Goal: Register for event/course

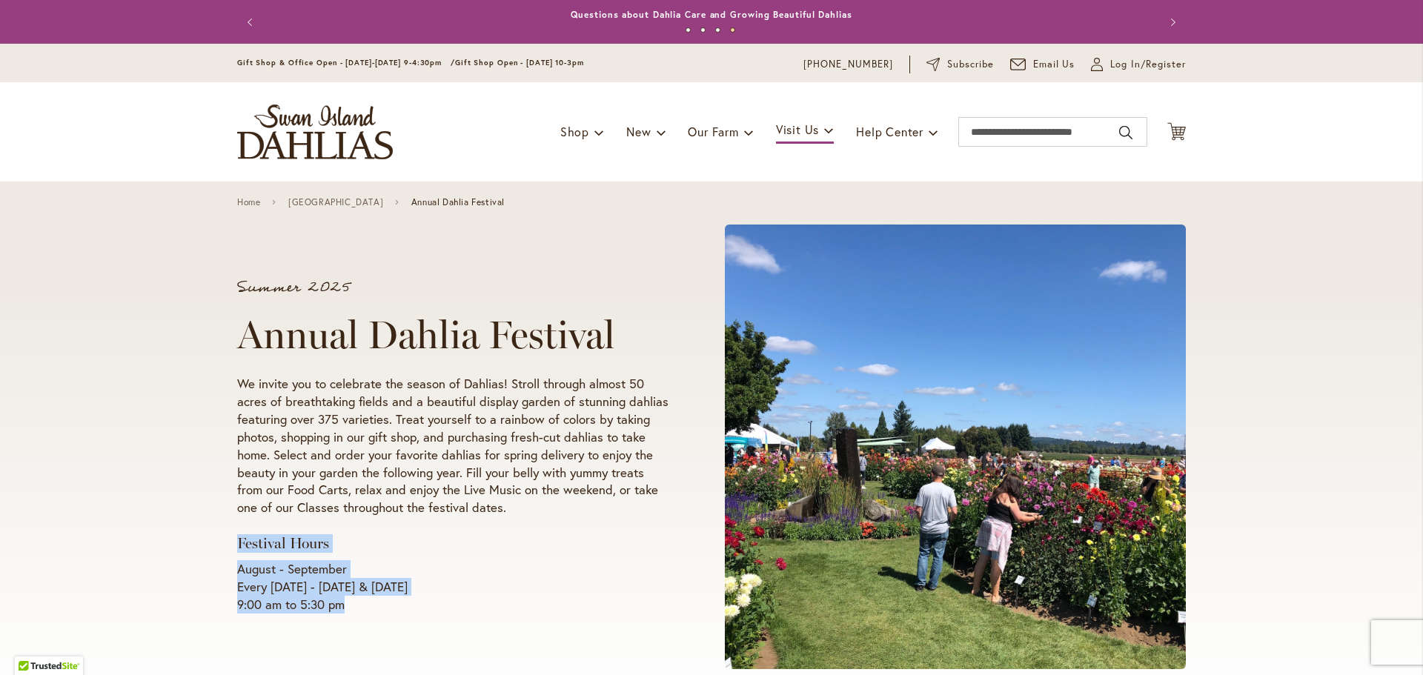
drag, startPoint x: 233, startPoint y: 546, endPoint x: 345, endPoint y: 603, distance: 125.0
click at [345, 603] on div "Summer 2025 Annual Dahlia Festival We invite you to celebrate the season of Dah…" at bounding box center [452, 447] width 431 height 334
copy div "Festival Hours August - September Every Wednesday - Sunday & Labor Day 9:00 am …"
click at [159, 377] on div "Summer 2025 Annual Dahlia Festival We invite you to celebrate the season of Dah…" at bounding box center [711, 447] width 1423 height 531
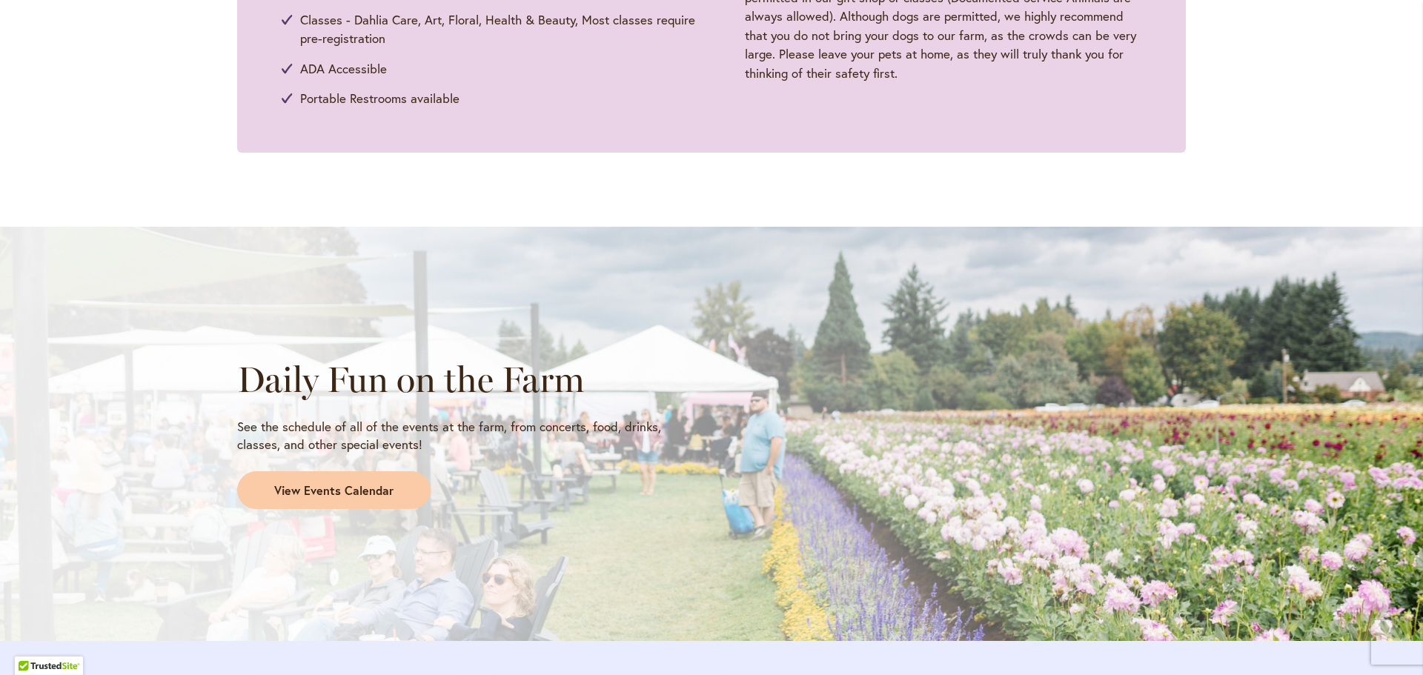
scroll to position [1038, 0]
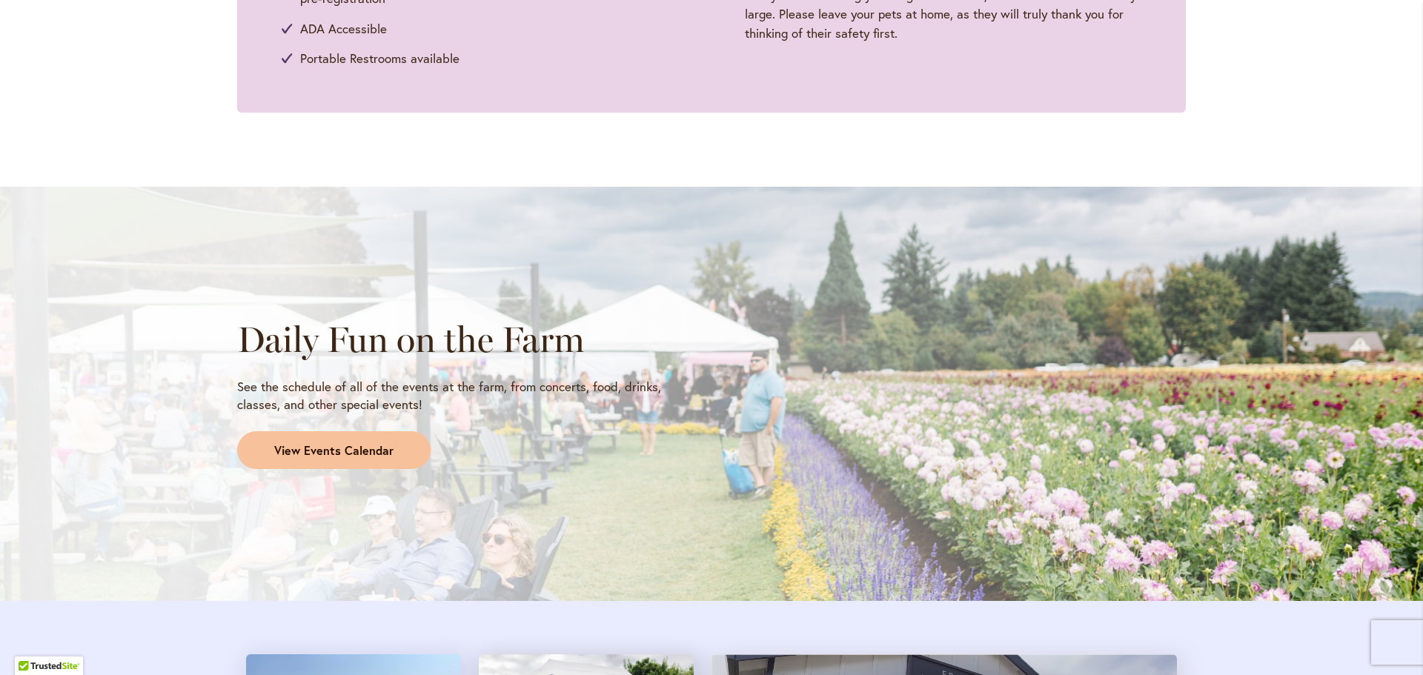
click at [295, 447] on span "View Events Calendar" at bounding box center [333, 450] width 119 height 17
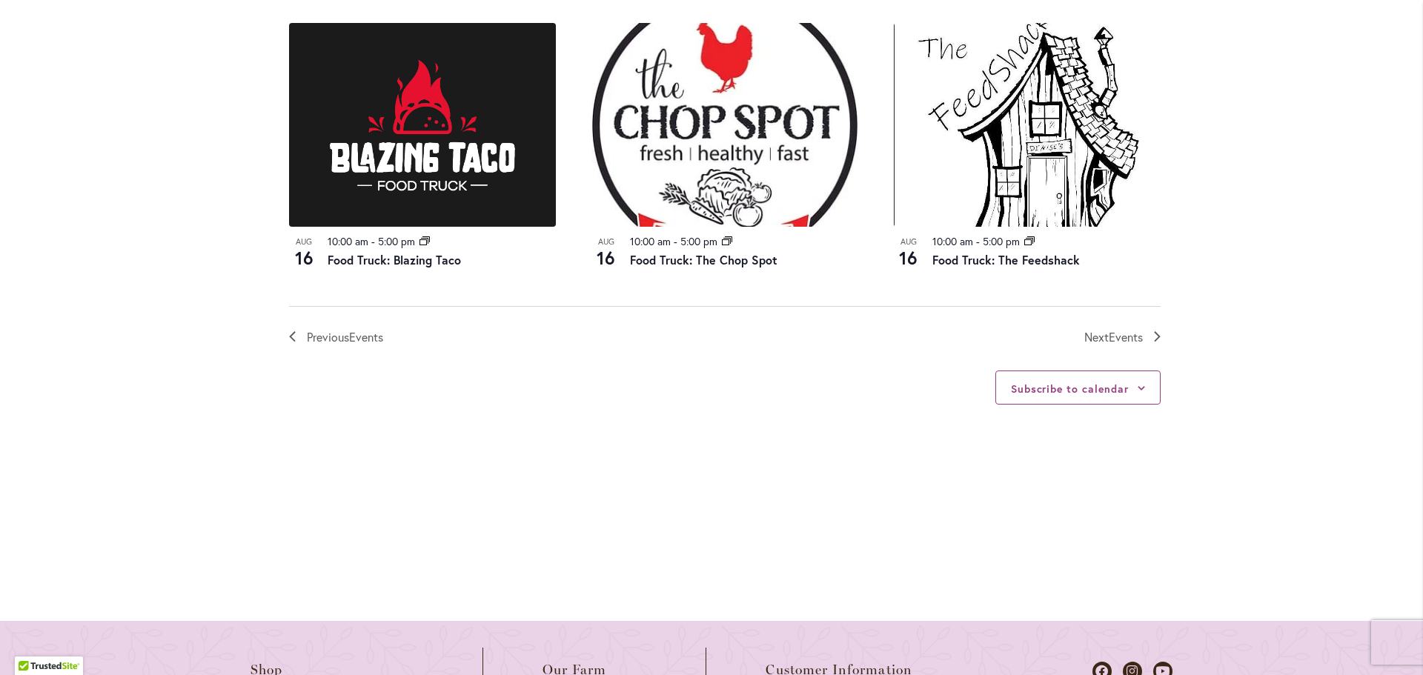
scroll to position [1704, 0]
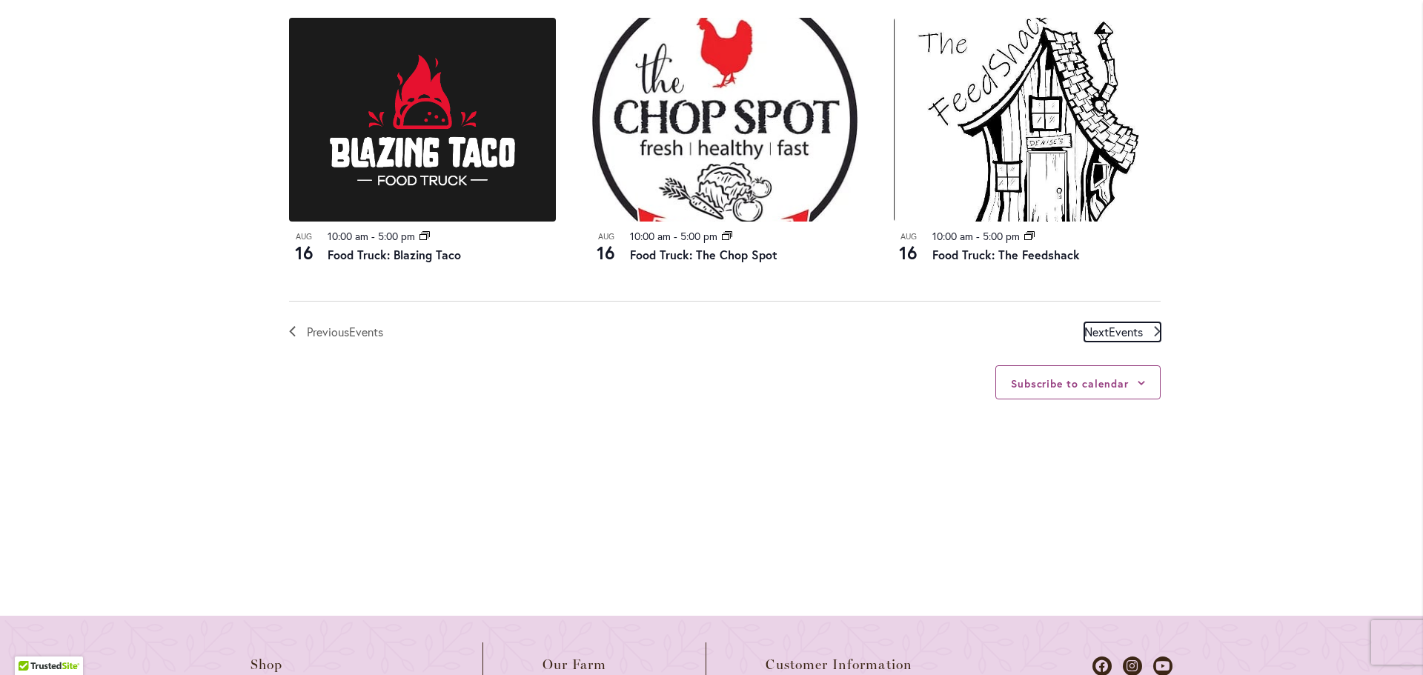
click at [1088, 342] on span "Next Events" at bounding box center [1113, 331] width 59 height 19
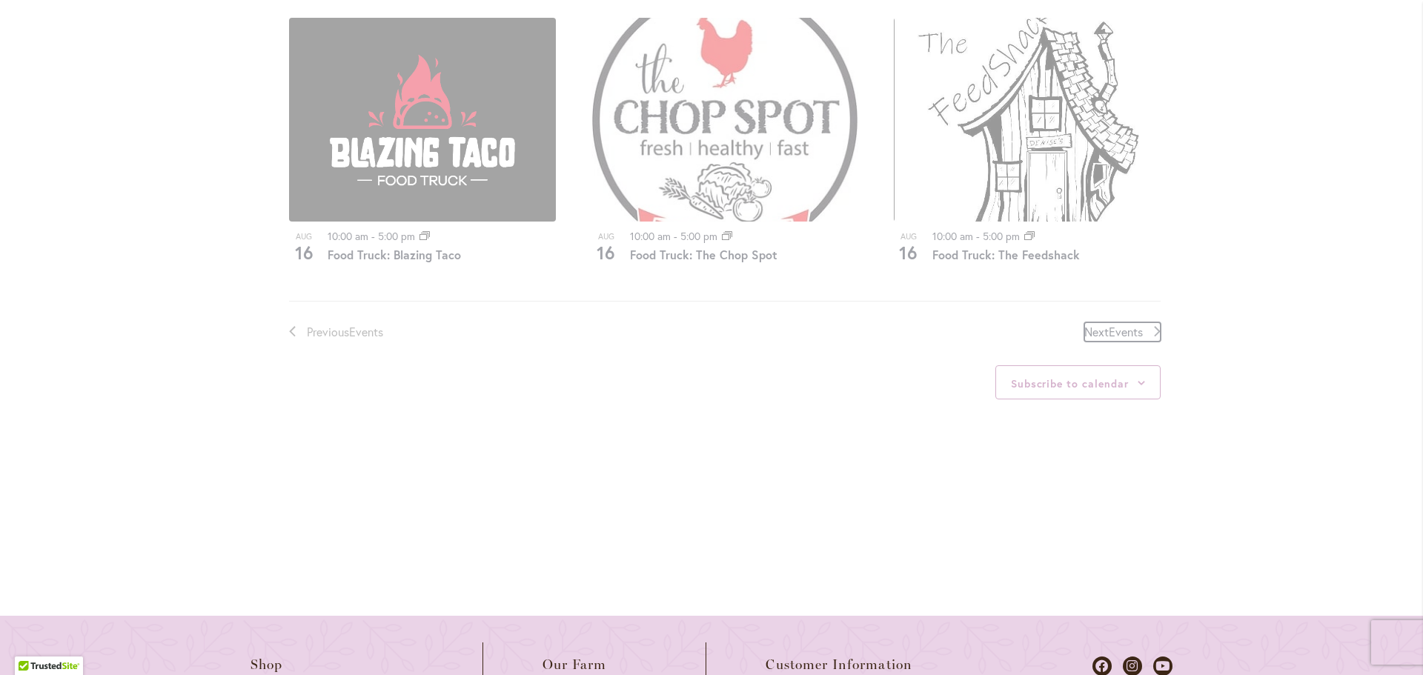
scroll to position [738, 0]
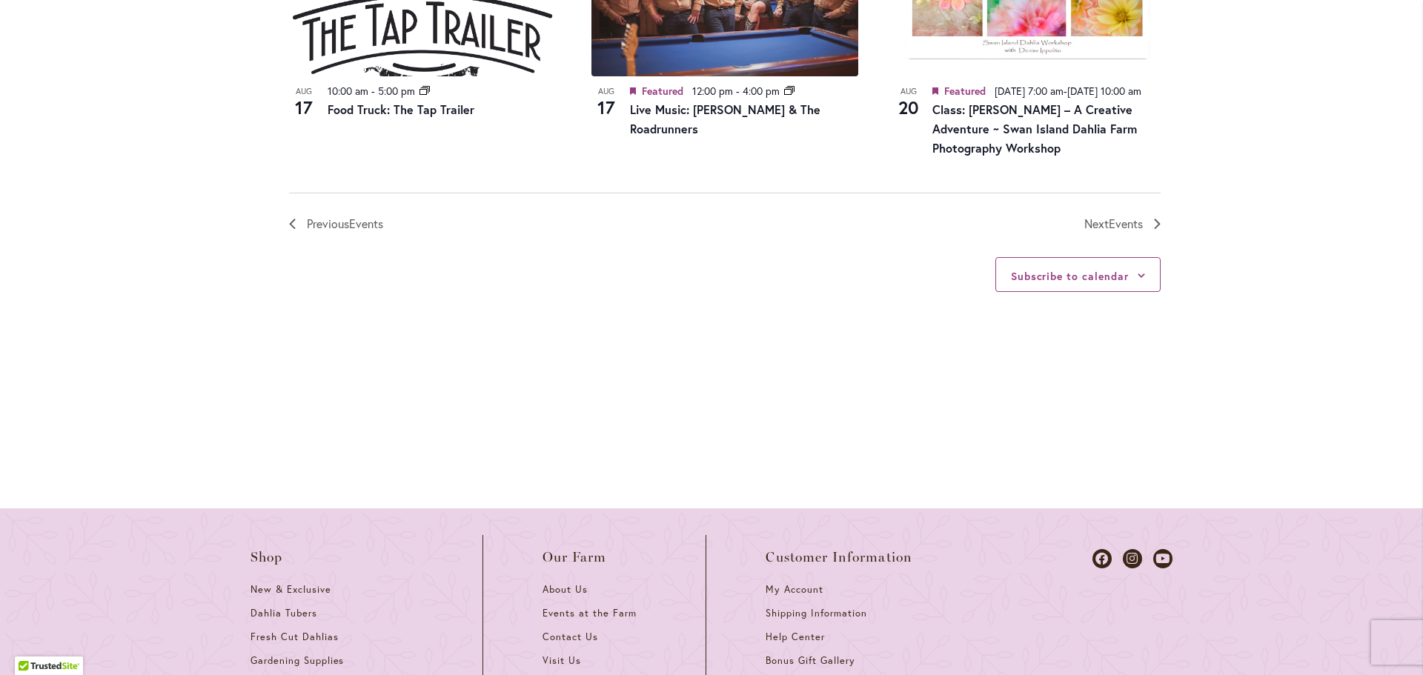
scroll to position [1702, 0]
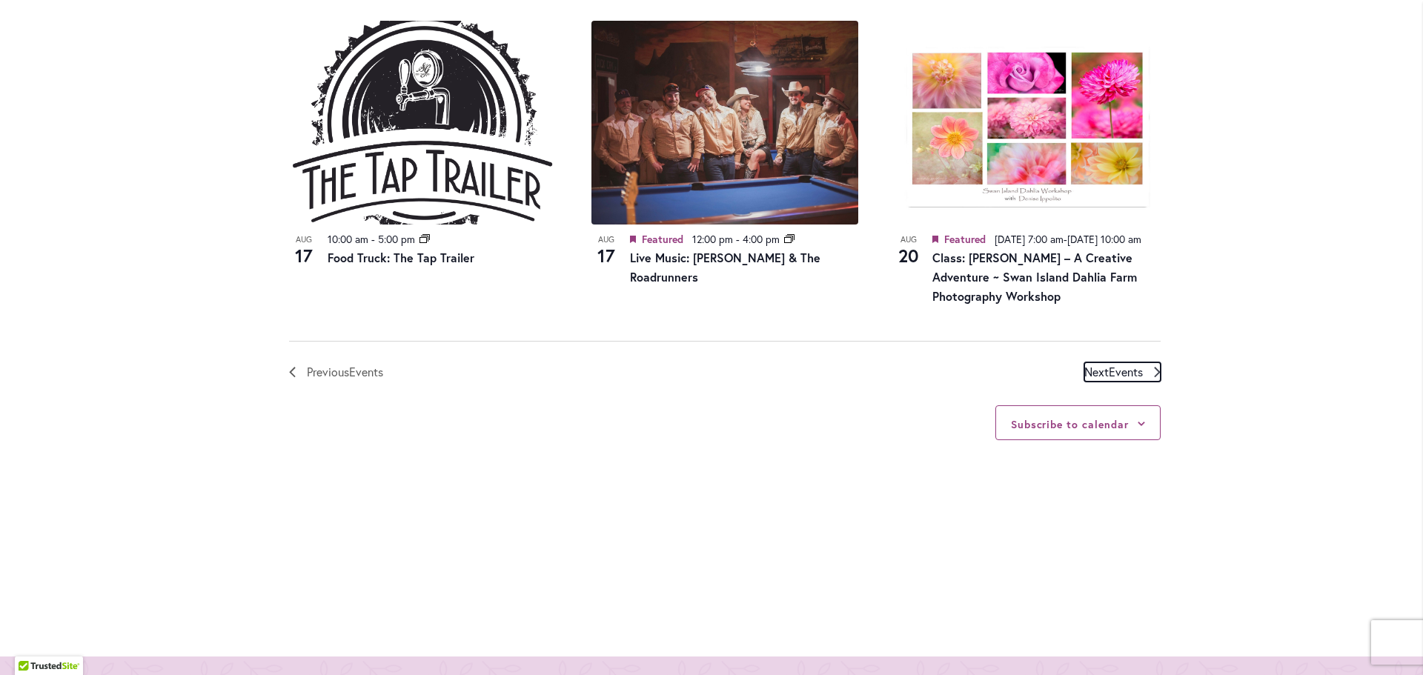
click at [1117, 379] on span "Events" at bounding box center [1126, 372] width 34 height 16
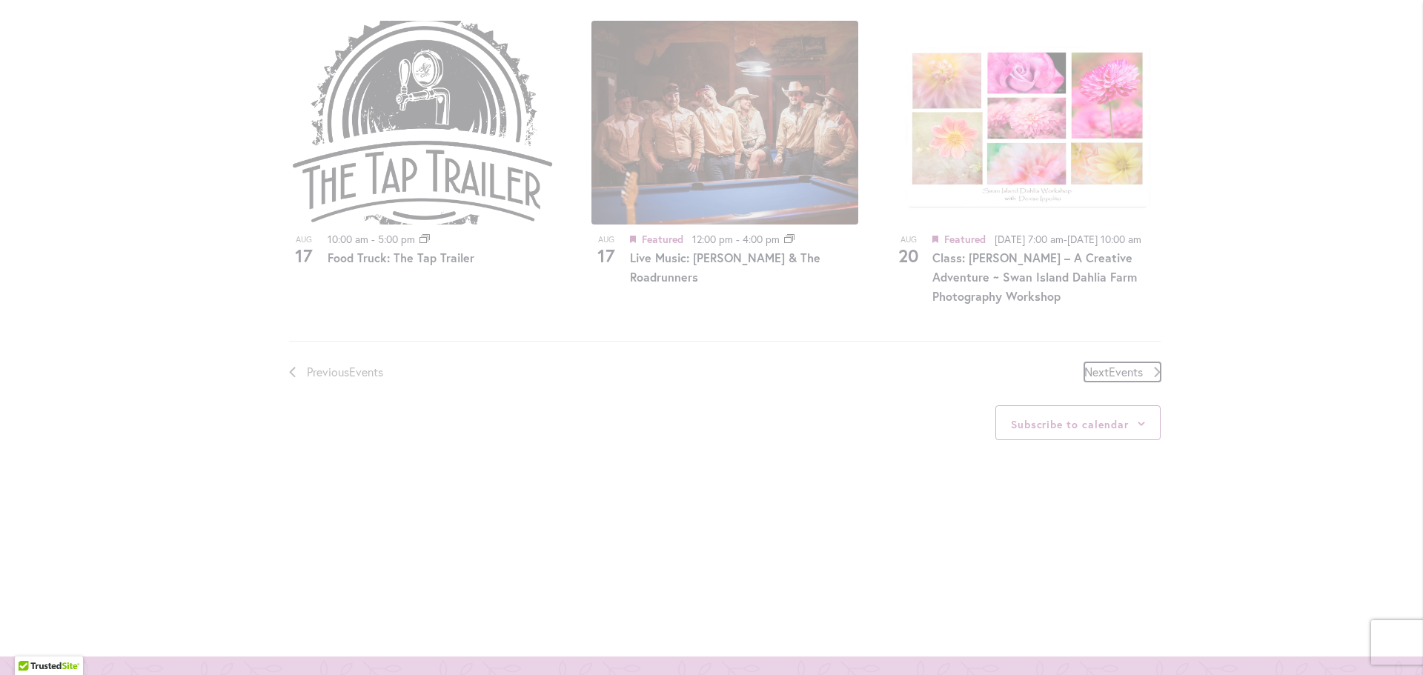
scroll to position [738, 0]
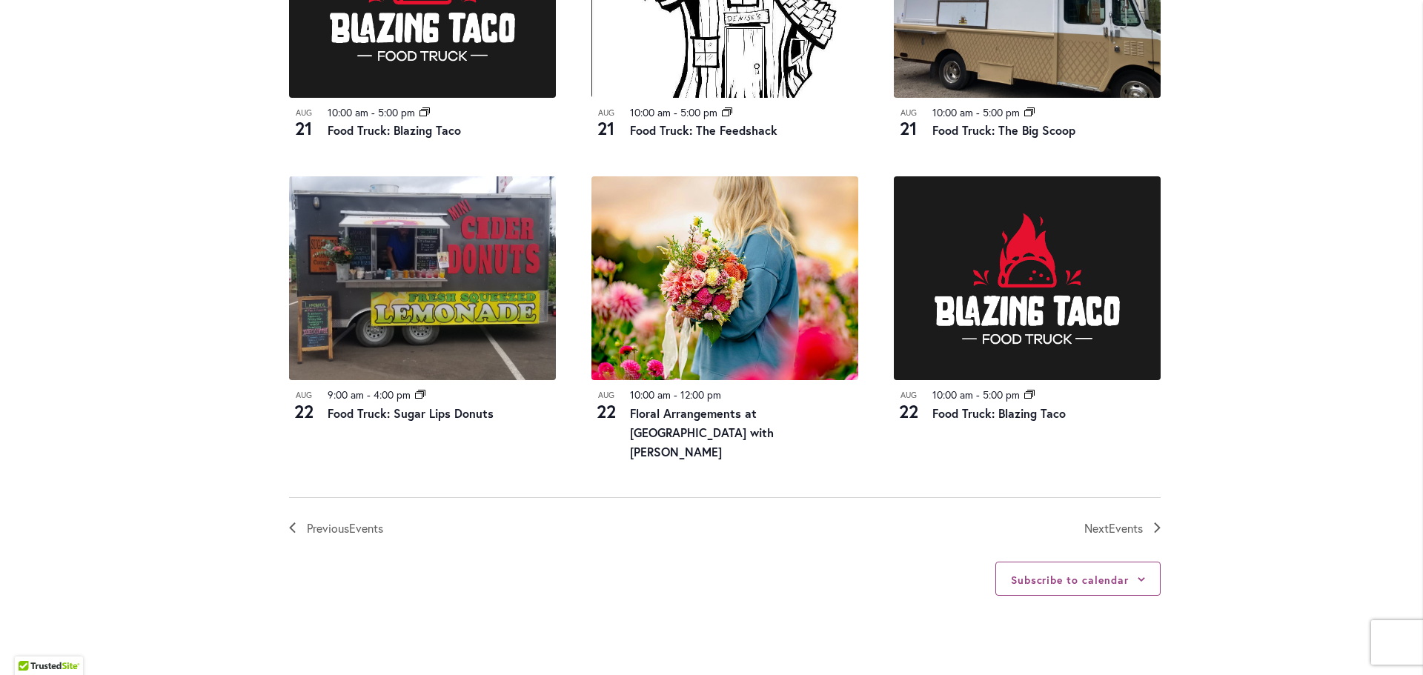
scroll to position [1553, 0]
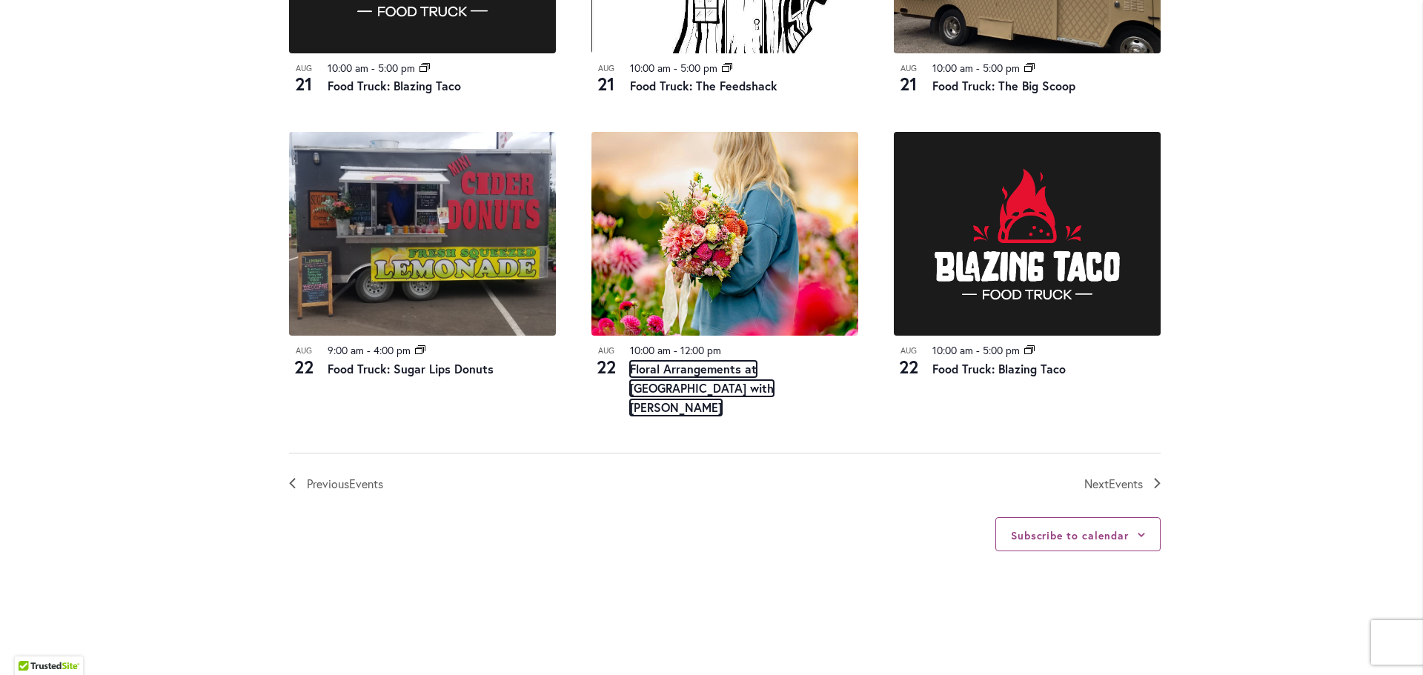
click at [682, 381] on link "Floral Arrangements at [GEOGRAPHIC_DATA] with [PERSON_NAME]" at bounding box center [702, 388] width 144 height 55
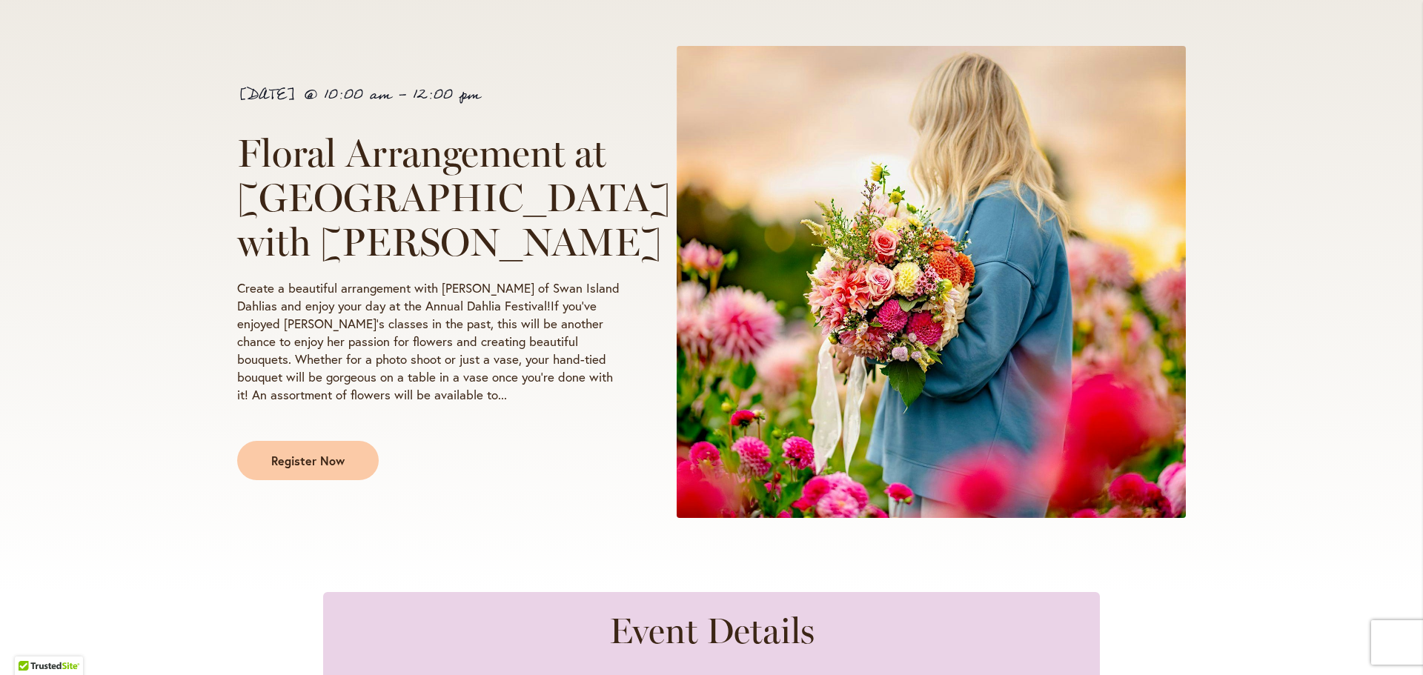
scroll to position [296, 0]
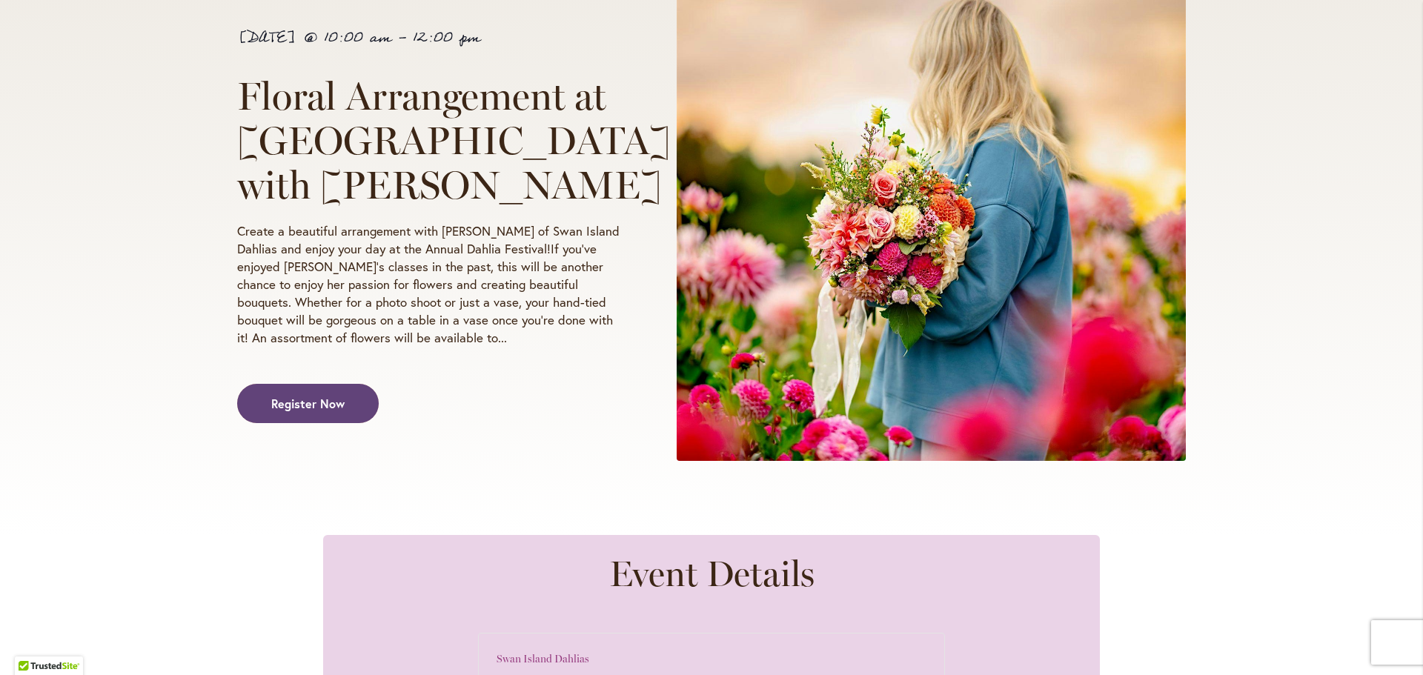
click at [314, 409] on span "Register Now" at bounding box center [307, 403] width 73 height 17
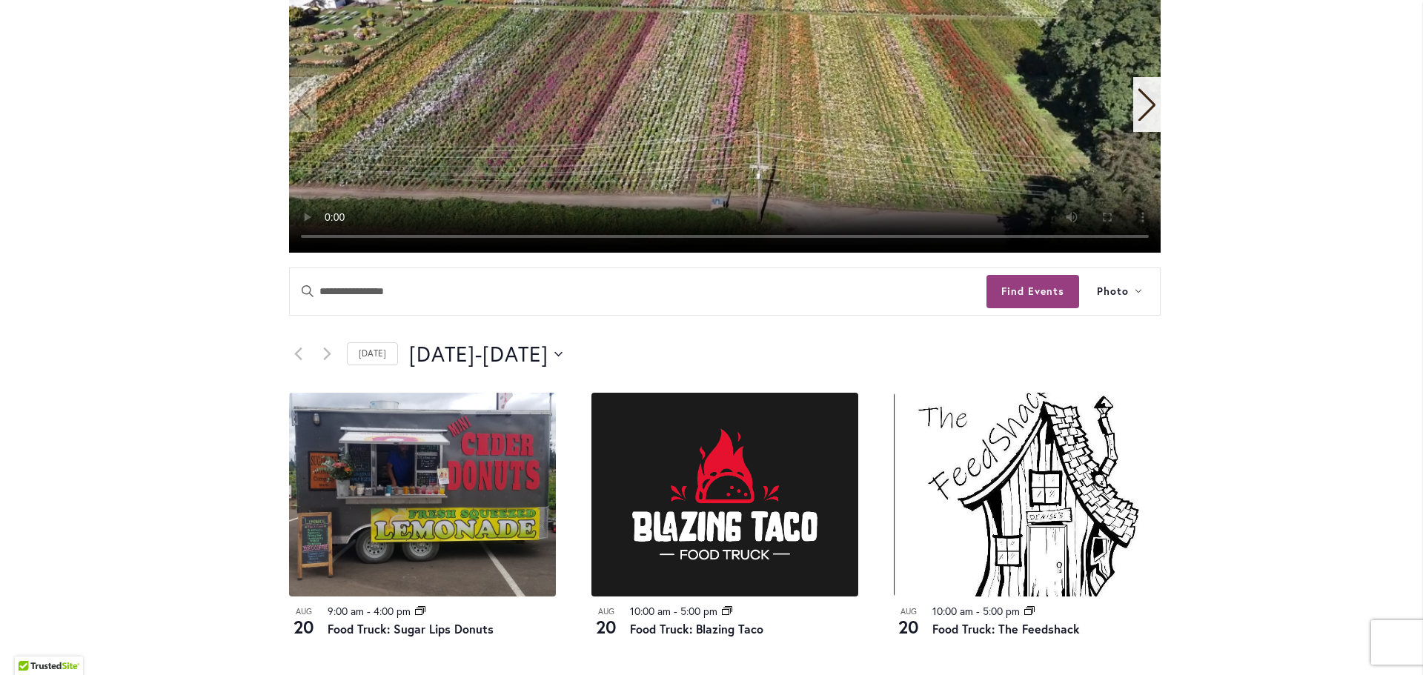
scroll to position [593, 0]
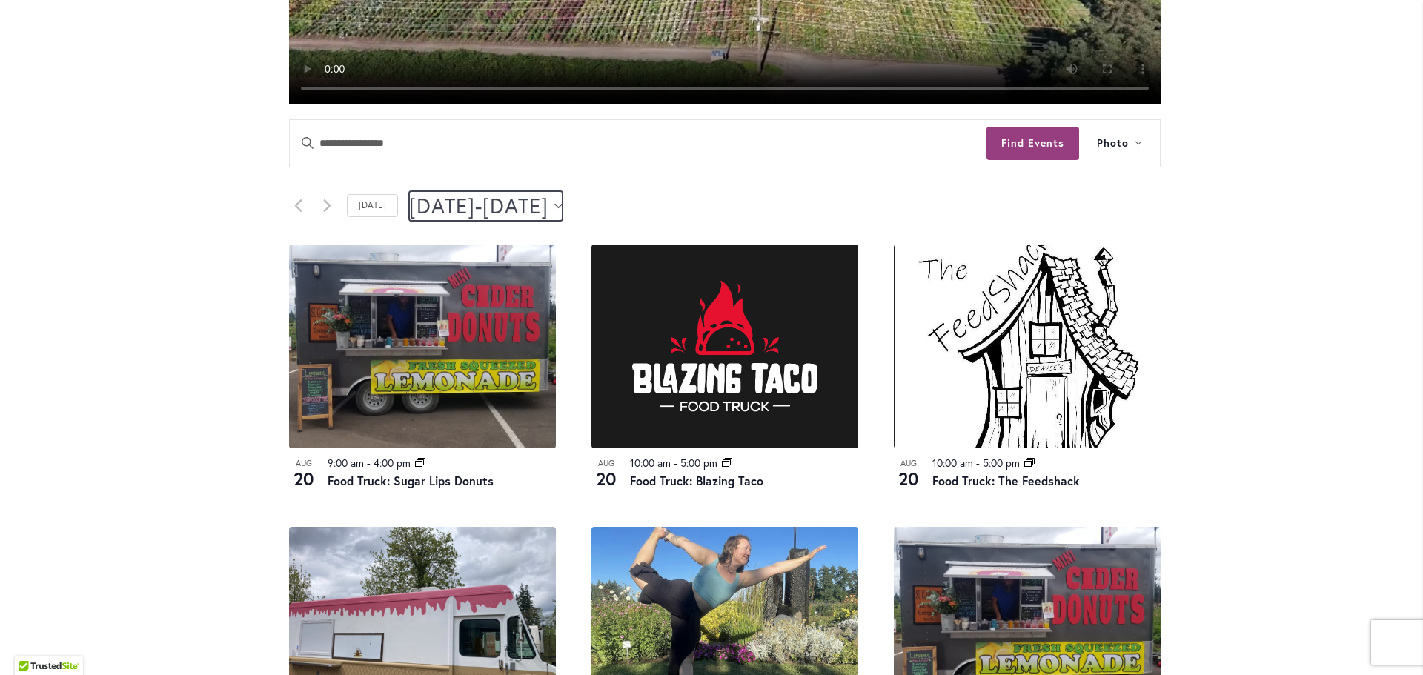
click at [562, 209] on icon "Click to toggle datepicker" at bounding box center [558, 206] width 8 height 6
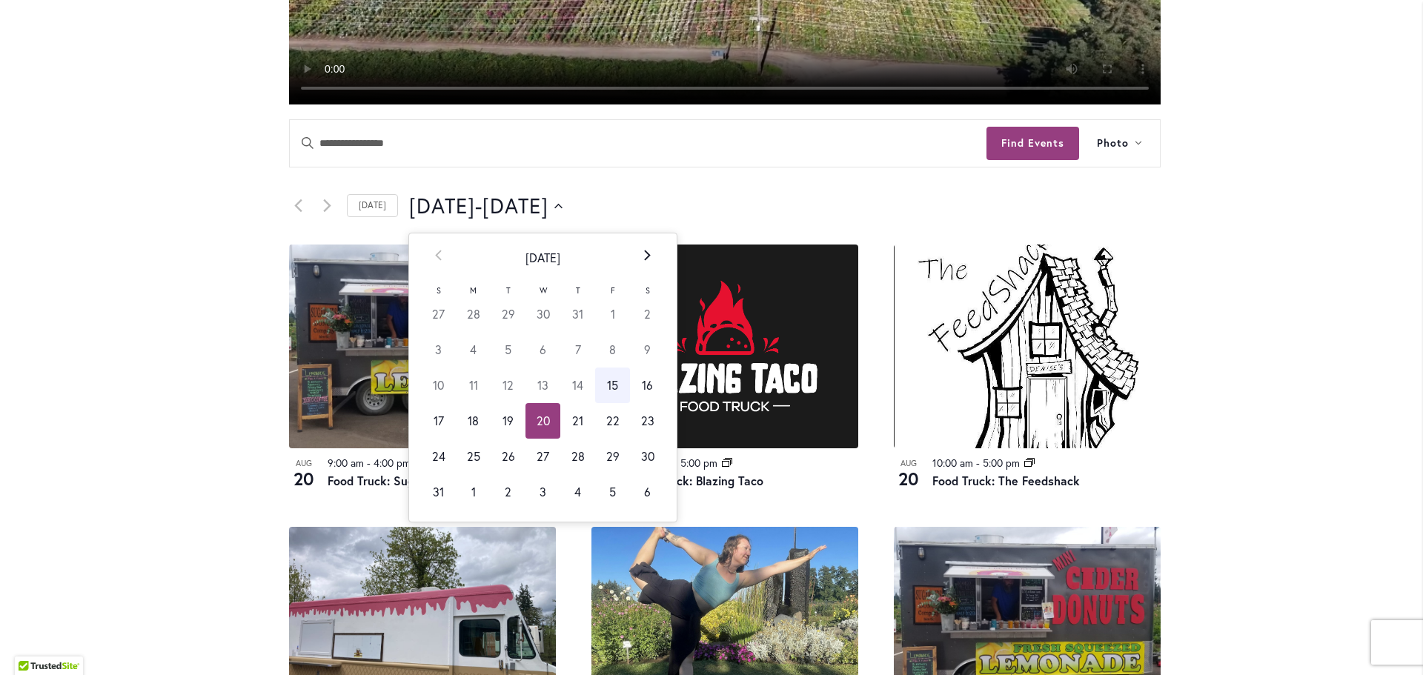
click at [633, 265] on th "Next" at bounding box center [647, 257] width 35 height 49
click at [462, 322] on td "1" at bounding box center [473, 314] width 35 height 36
type input "********"
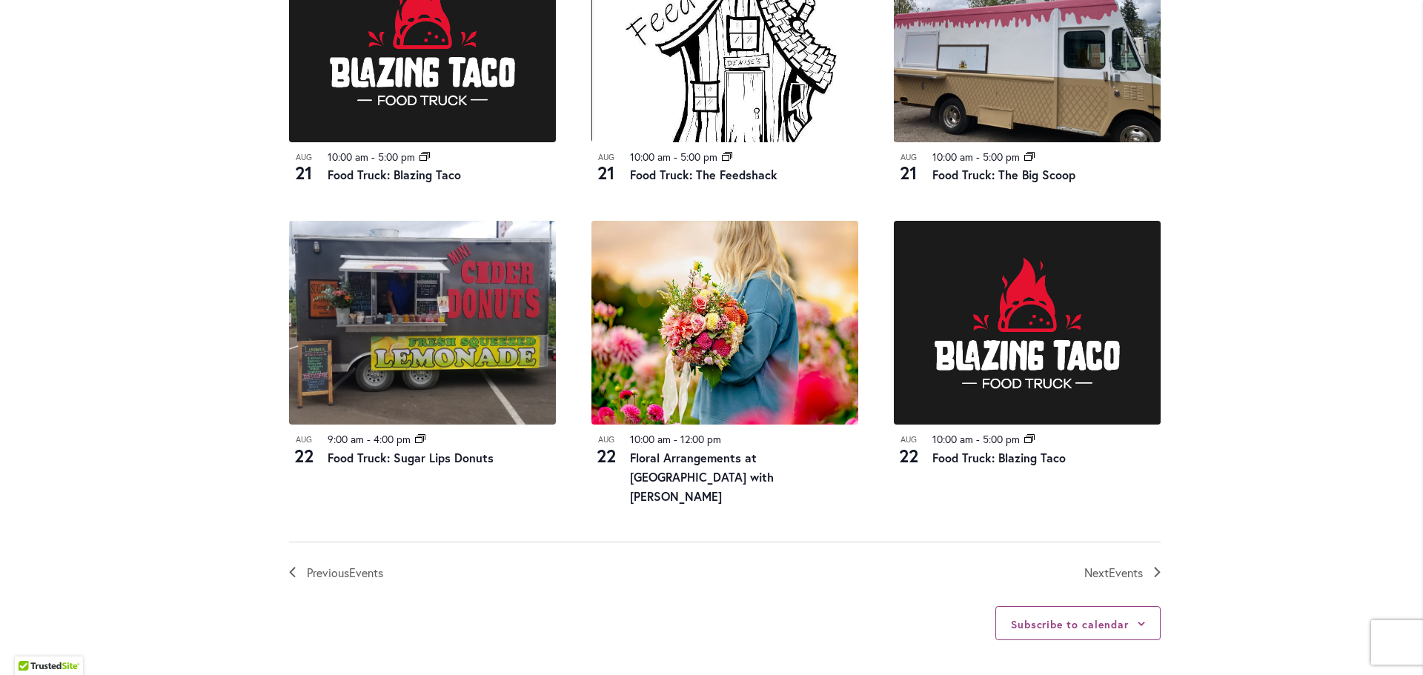
scroll to position [1630, 0]
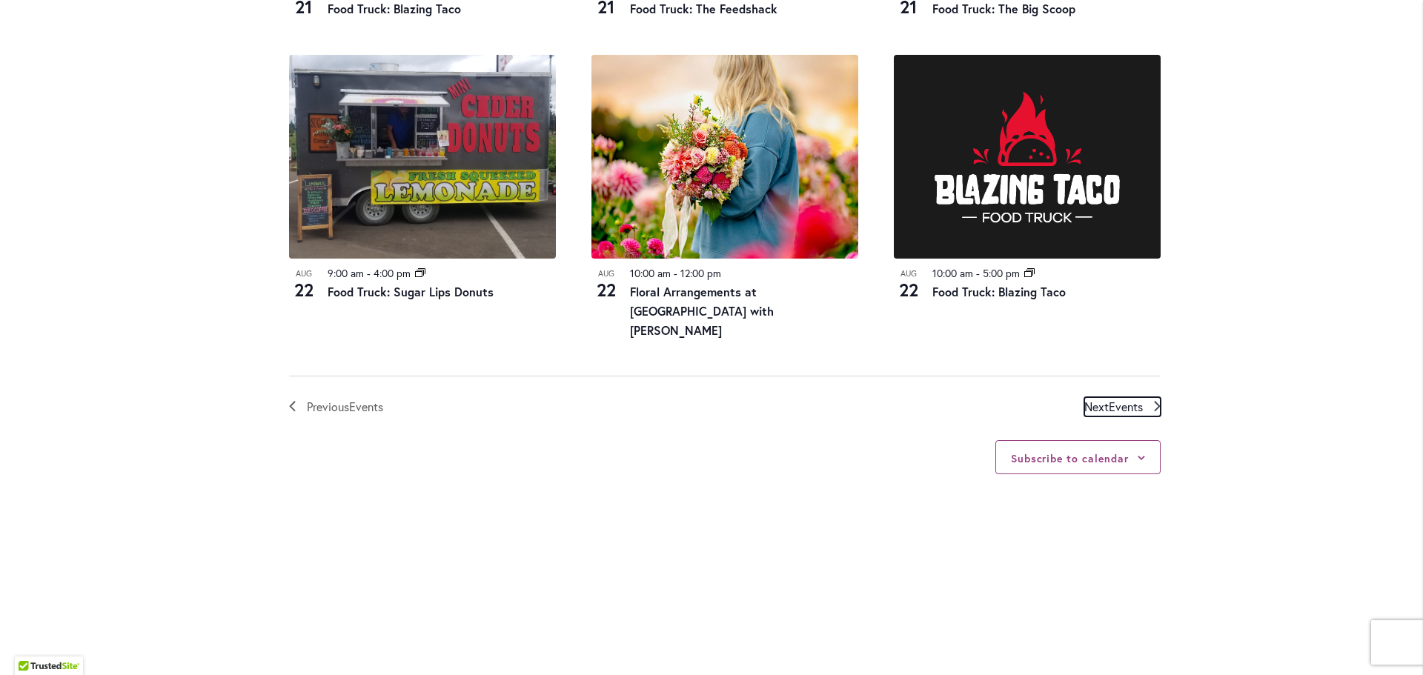
click at [1109, 399] on span "Events" at bounding box center [1126, 407] width 34 height 16
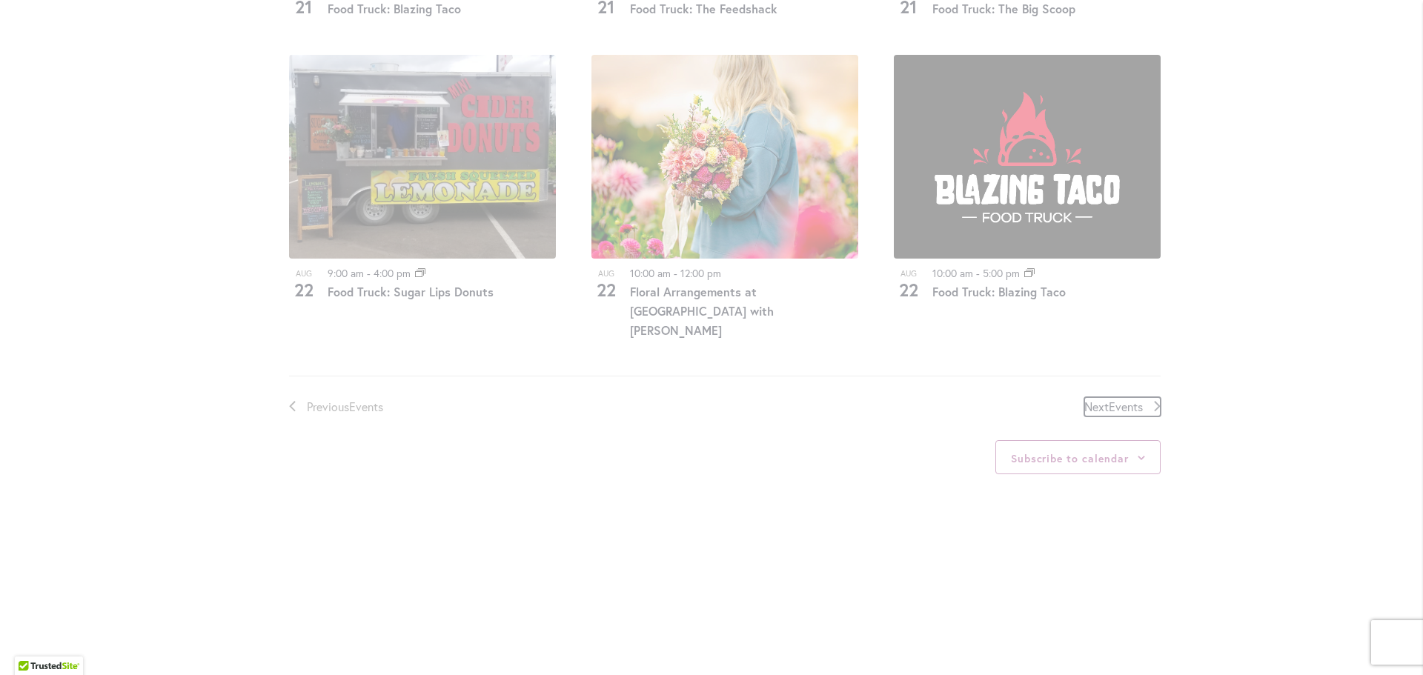
scroll to position [738, 0]
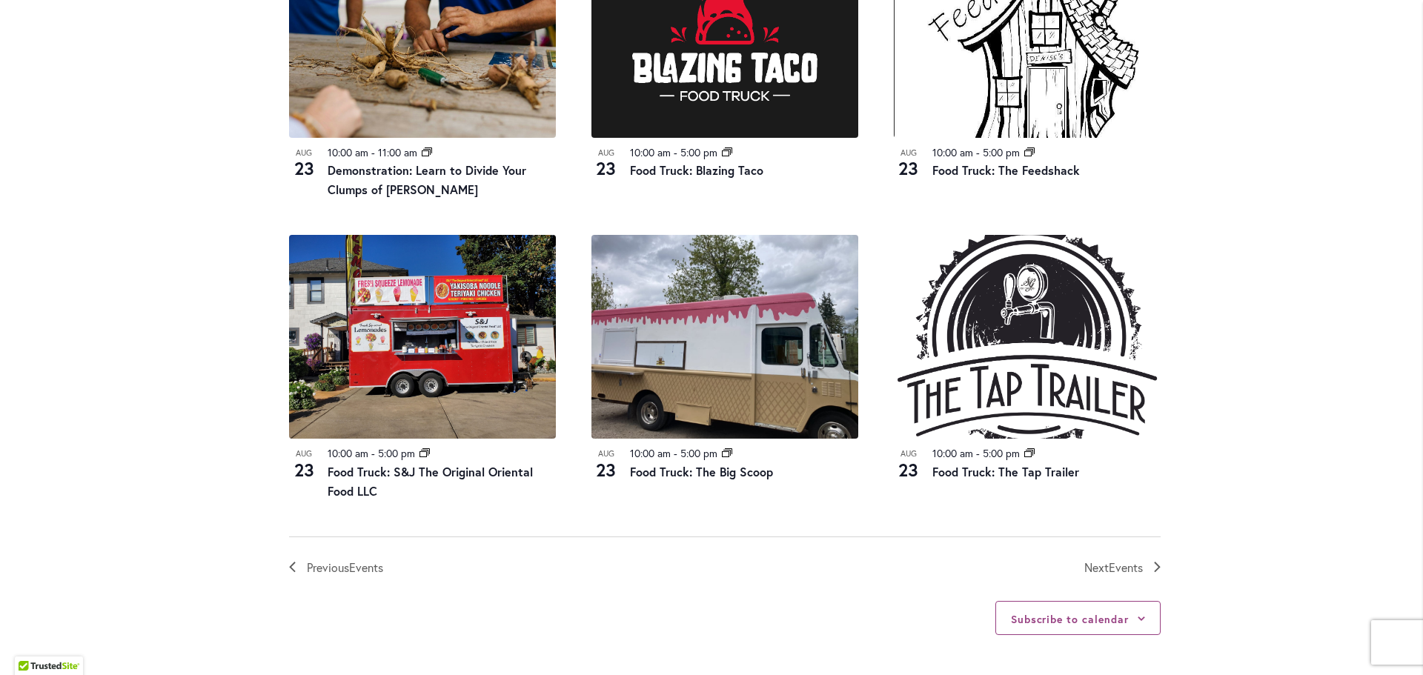
scroll to position [1627, 0]
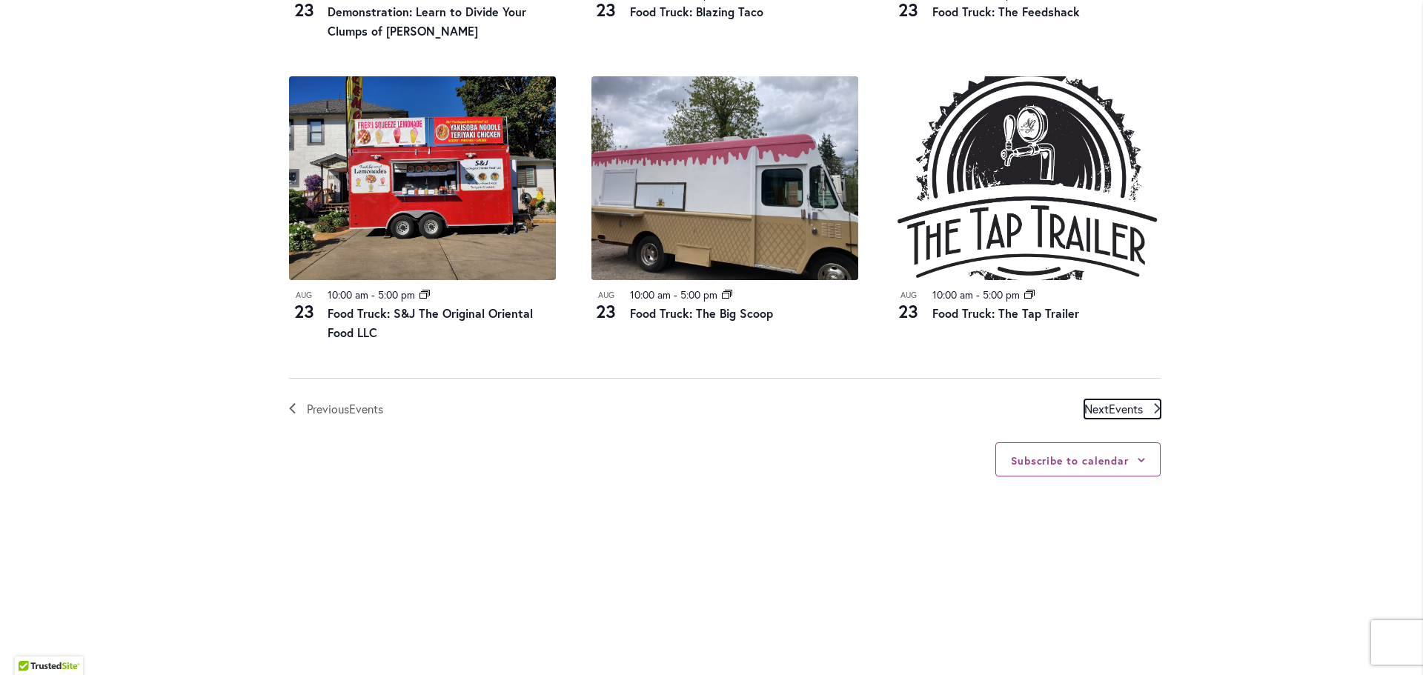
click at [1113, 416] on span "Events" at bounding box center [1126, 409] width 34 height 16
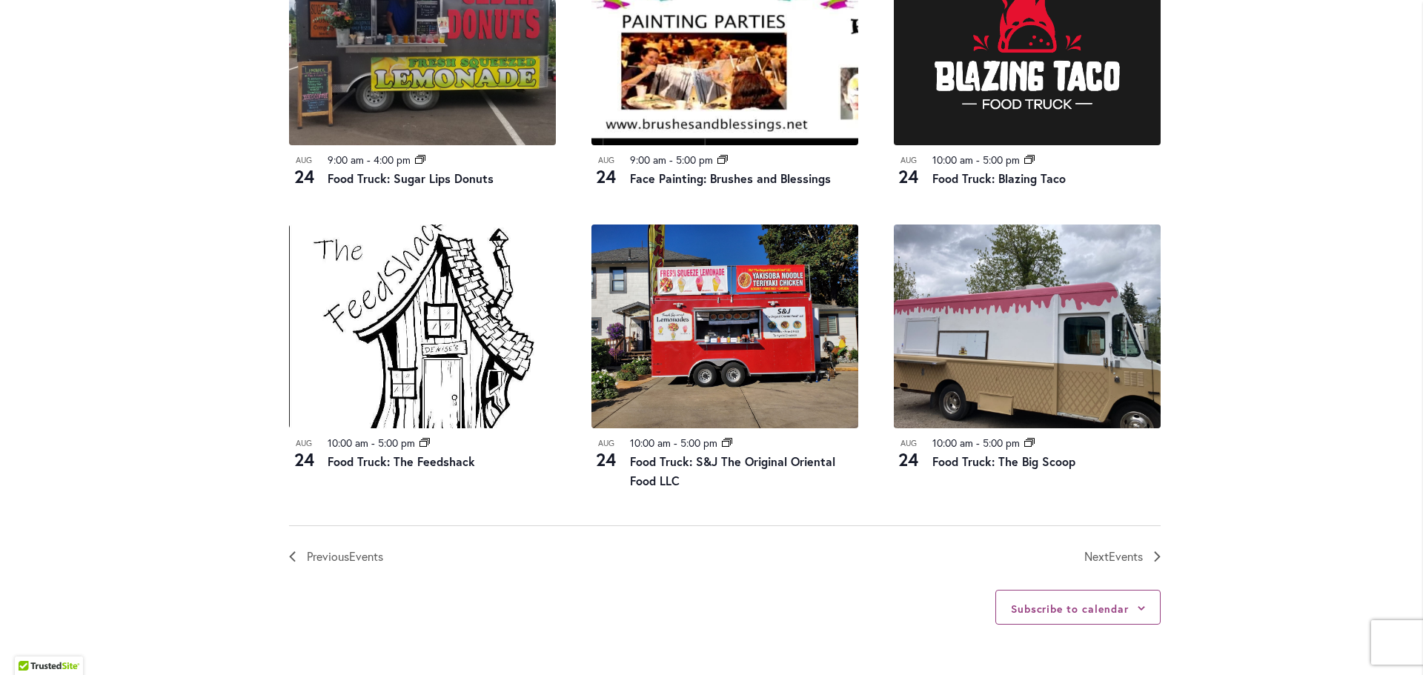
scroll to position [1553, 0]
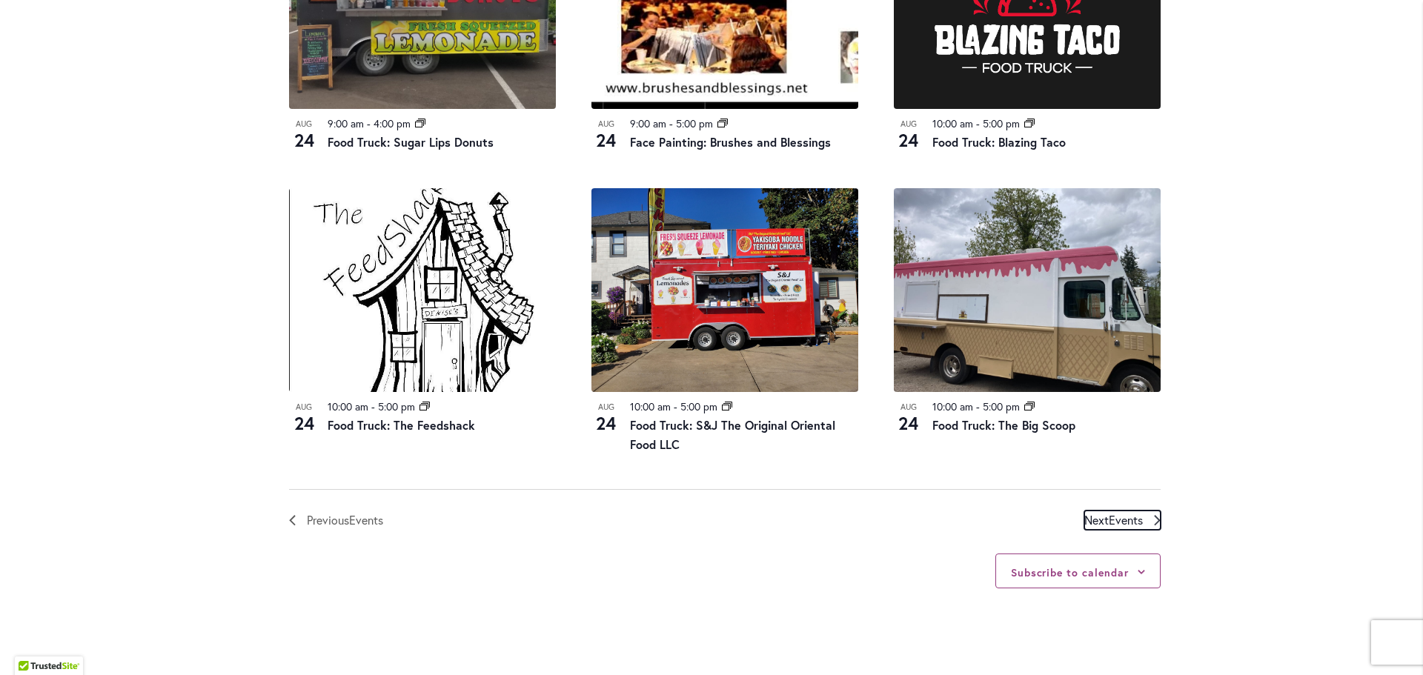
click at [1094, 511] on span "Next Events" at bounding box center [1113, 520] width 59 height 19
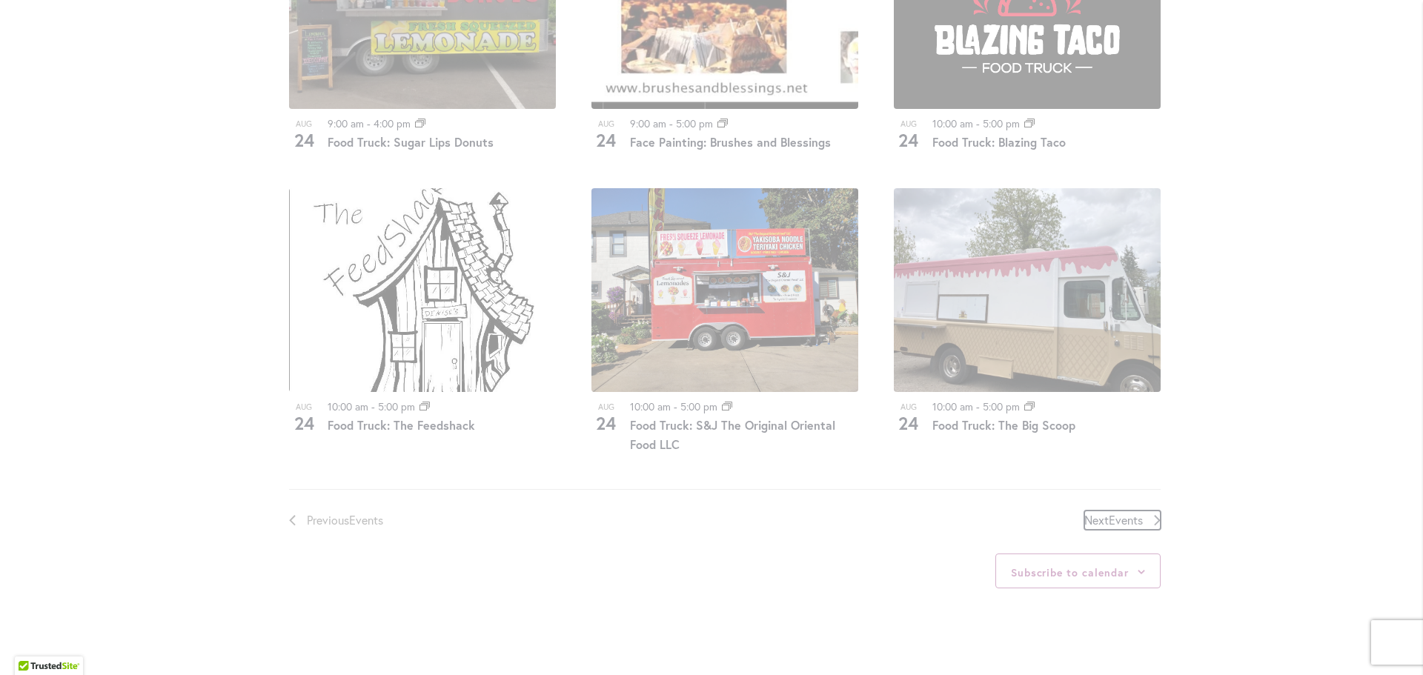
scroll to position [738, 0]
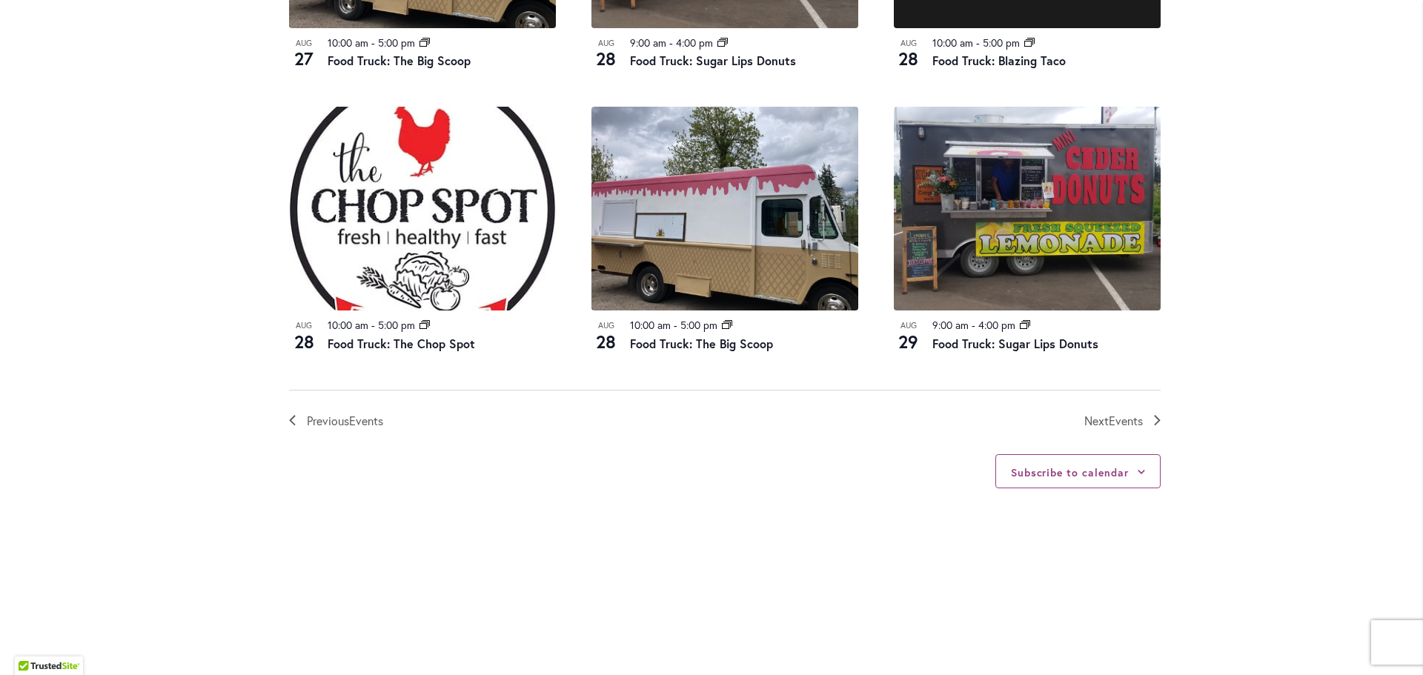
scroll to position [1627, 0]
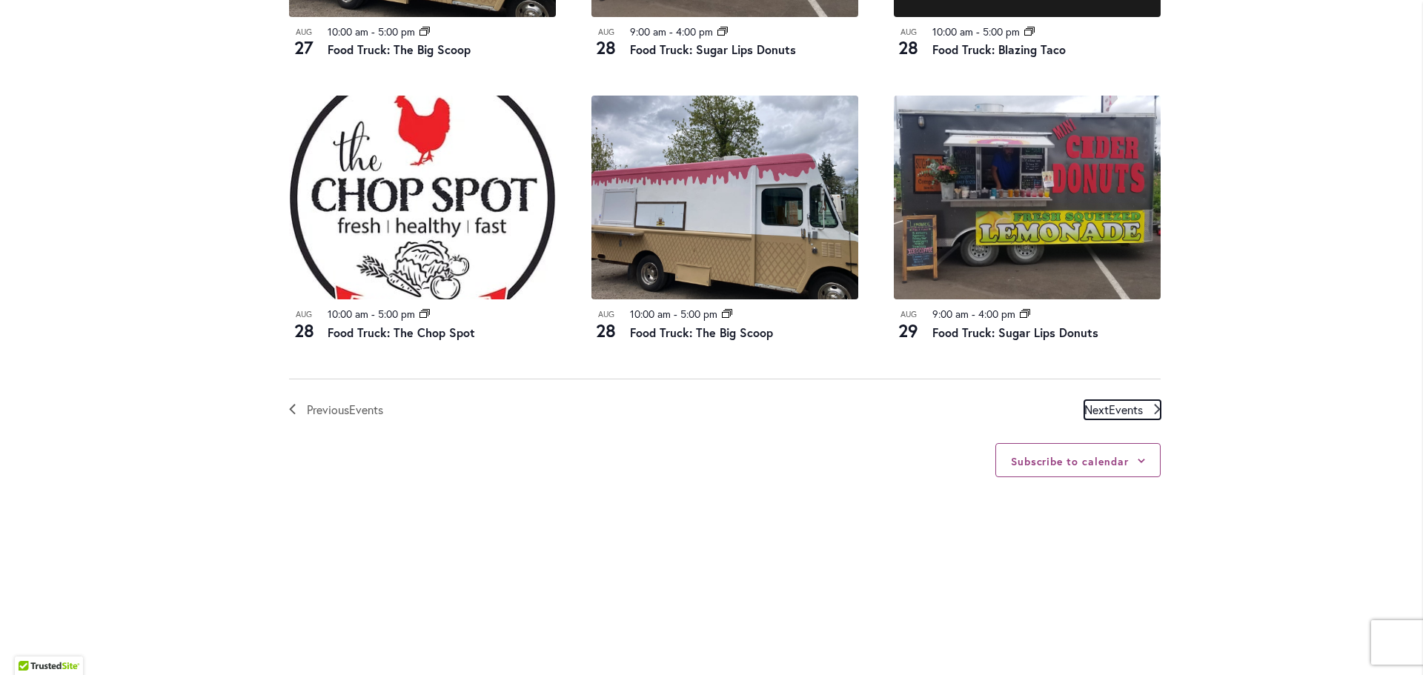
click at [1109, 402] on span "Events" at bounding box center [1126, 410] width 34 height 16
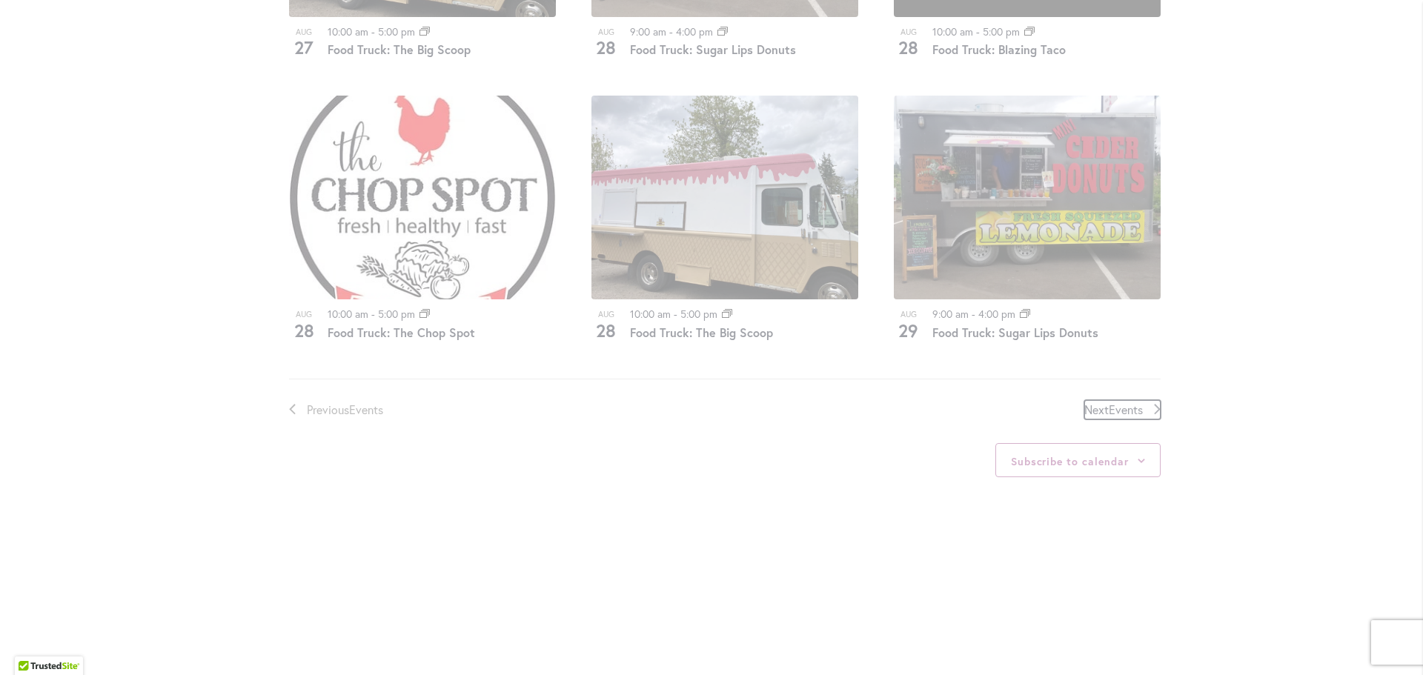
scroll to position [738, 0]
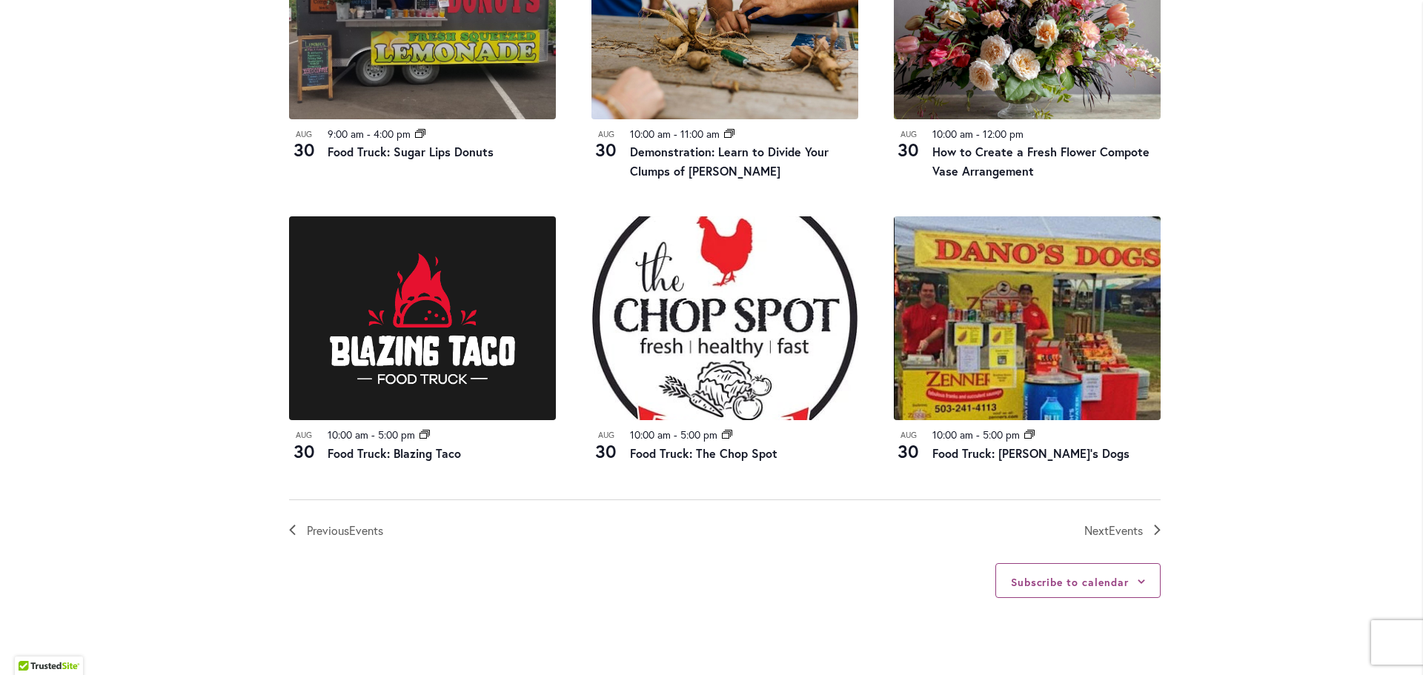
scroll to position [1553, 0]
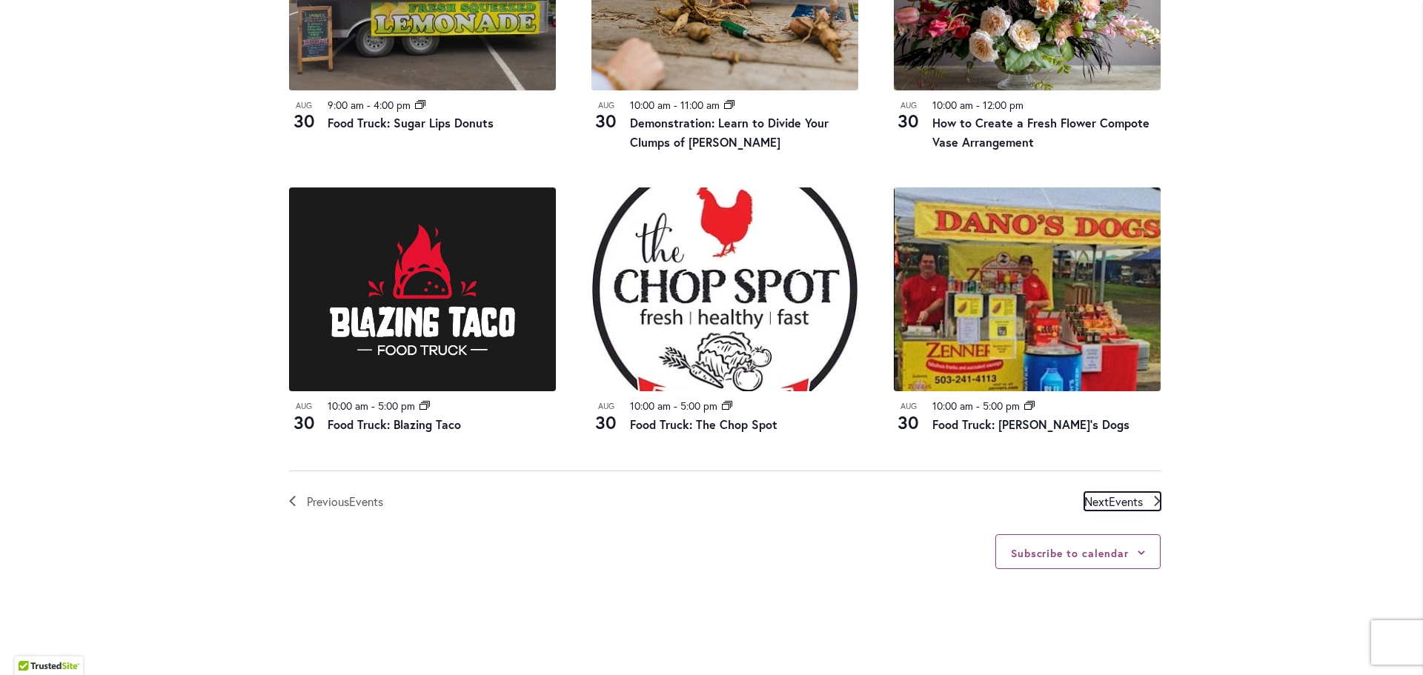
click at [1130, 509] on span "Events" at bounding box center [1126, 502] width 34 height 16
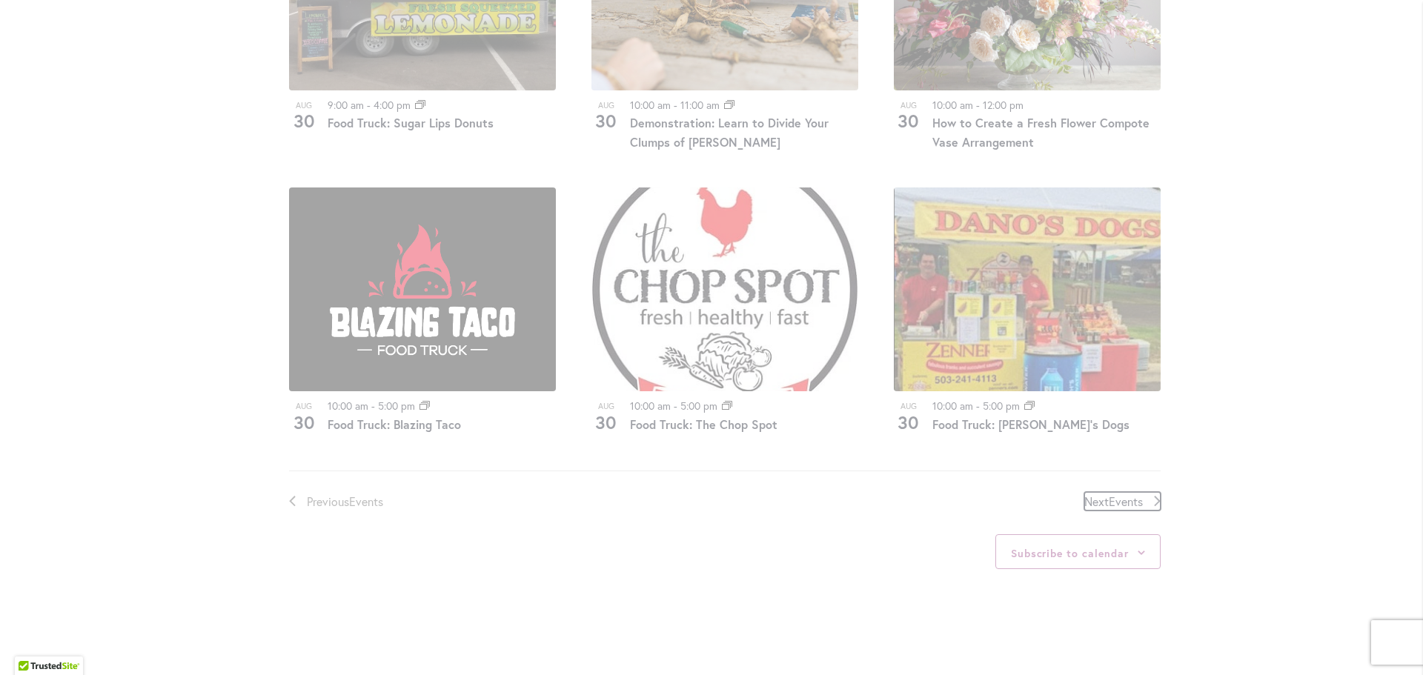
scroll to position [738, 0]
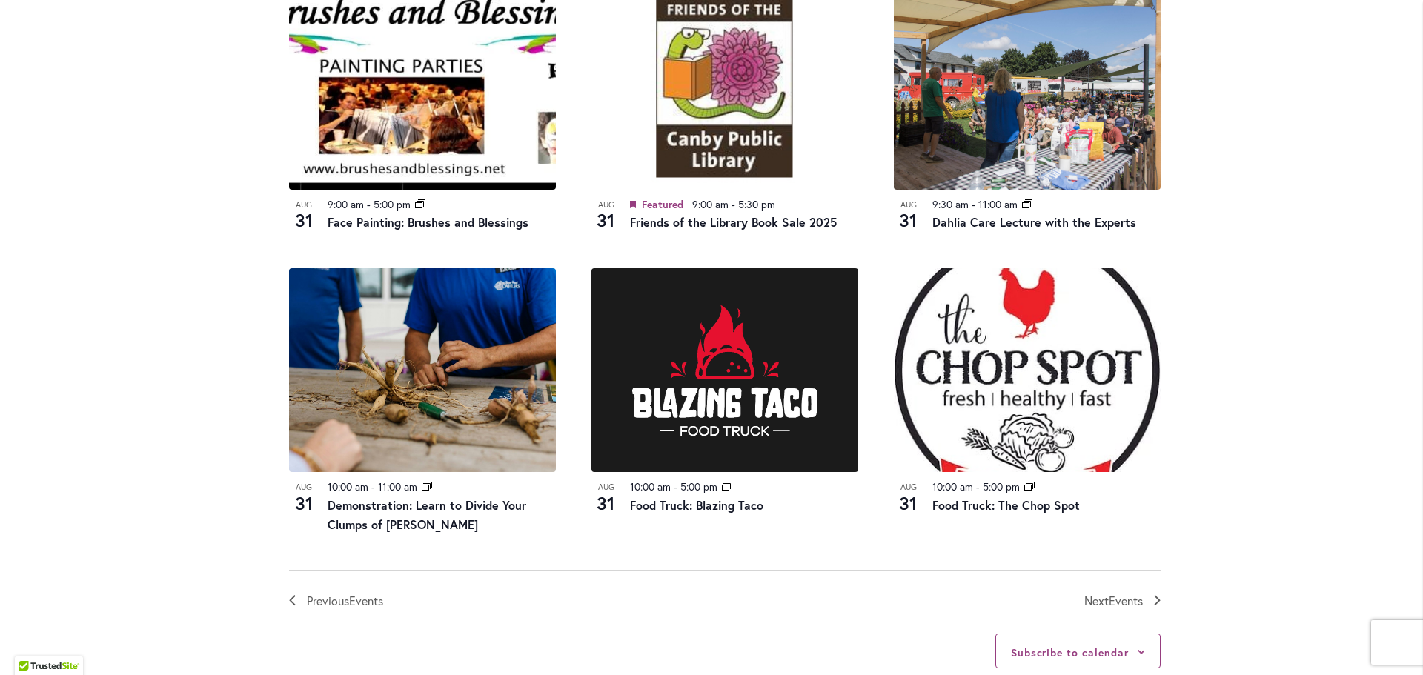
scroll to position [1479, 0]
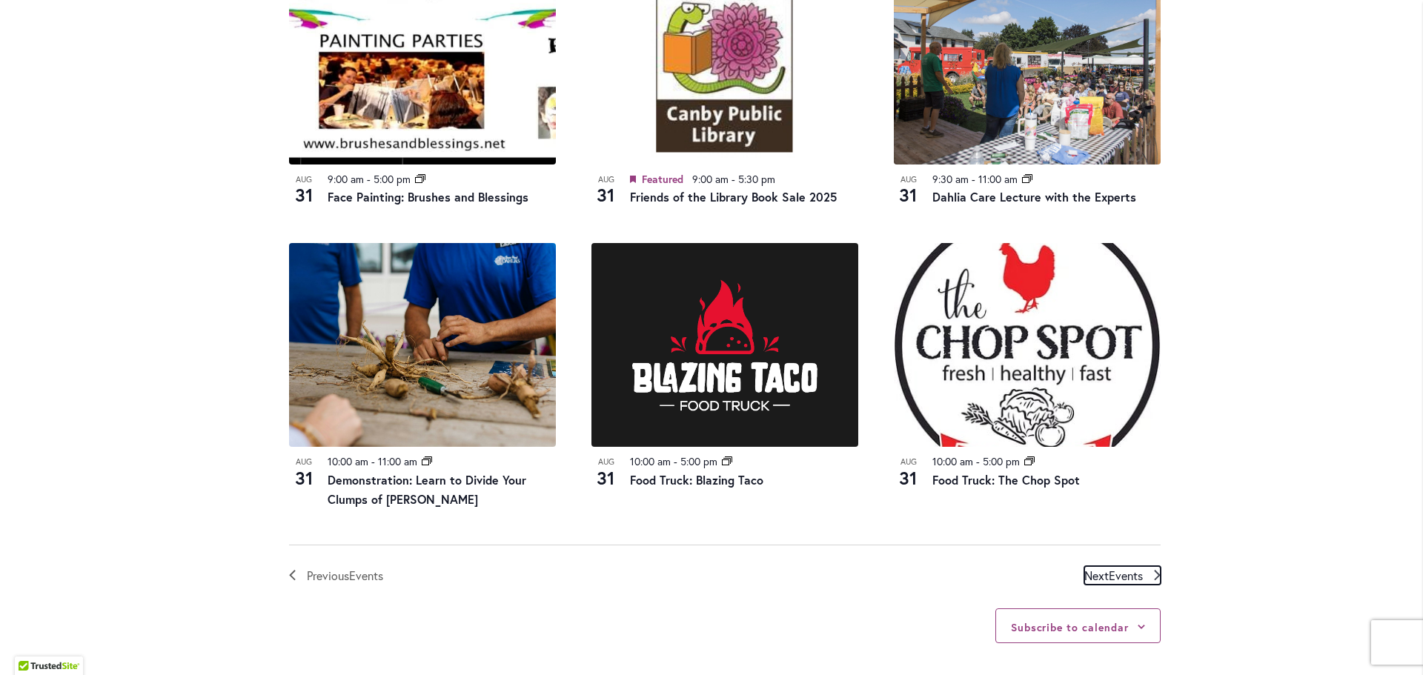
click at [1118, 583] on span "Events" at bounding box center [1126, 576] width 34 height 16
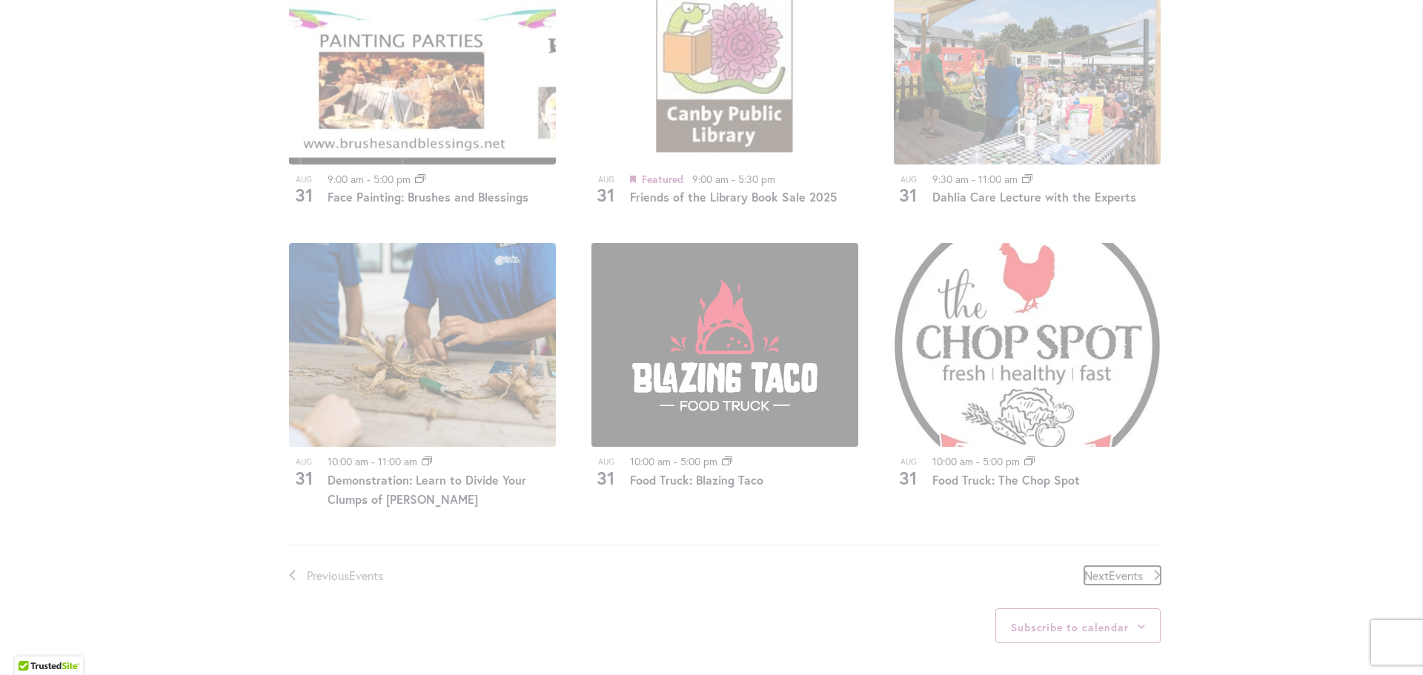
scroll to position [738, 0]
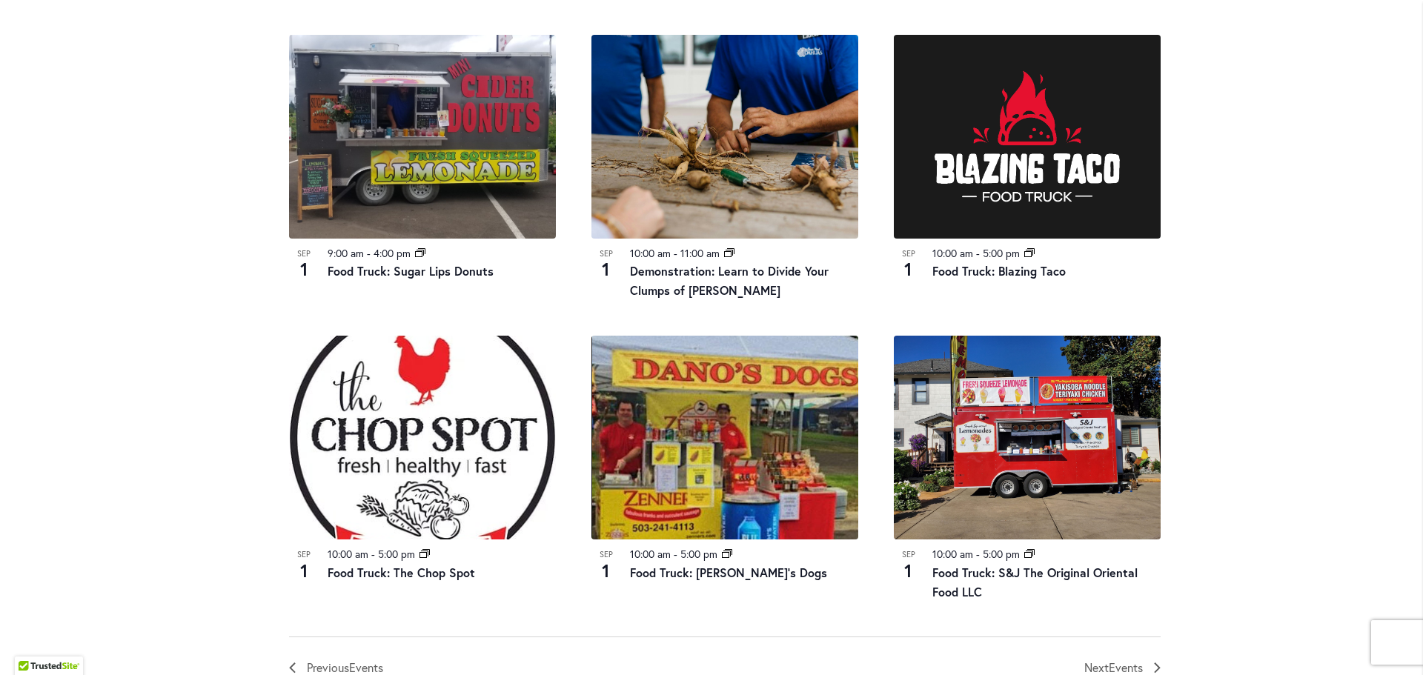
scroll to position [1627, 0]
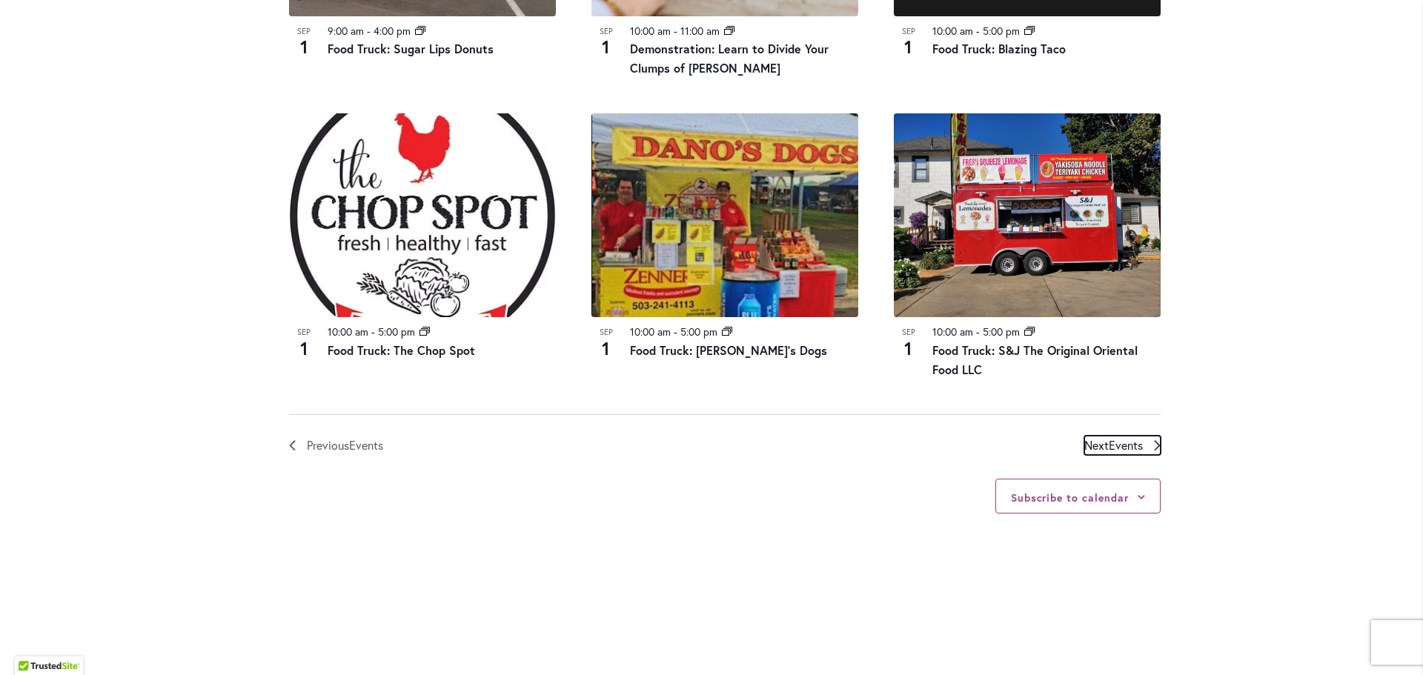
click at [1116, 453] on span "Events" at bounding box center [1126, 445] width 34 height 16
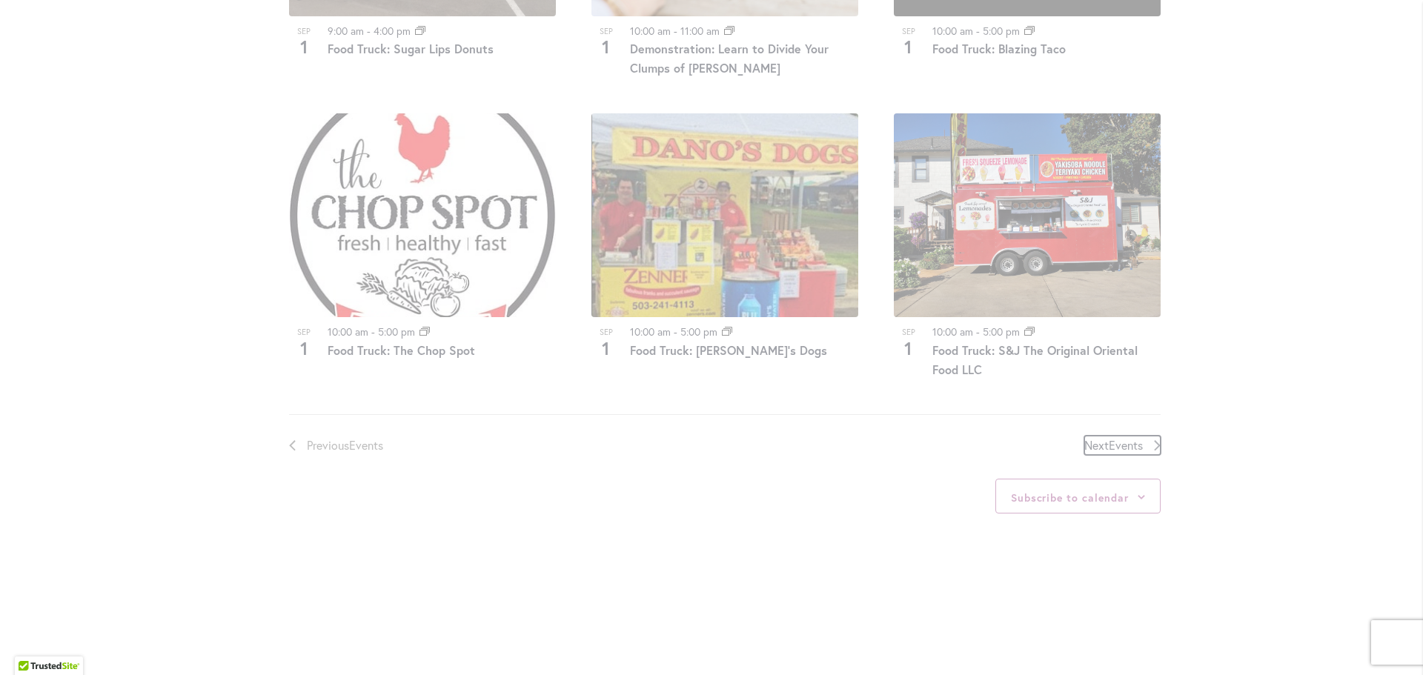
scroll to position [738, 0]
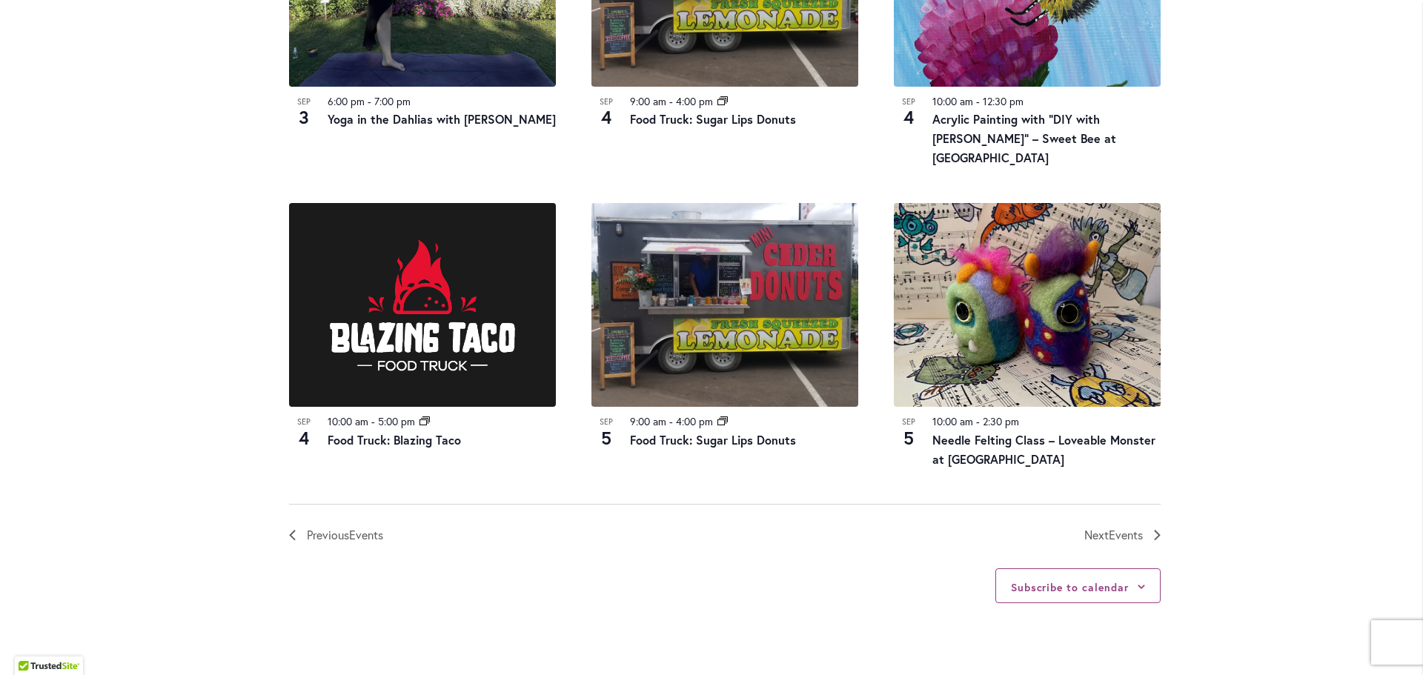
scroll to position [1627, 0]
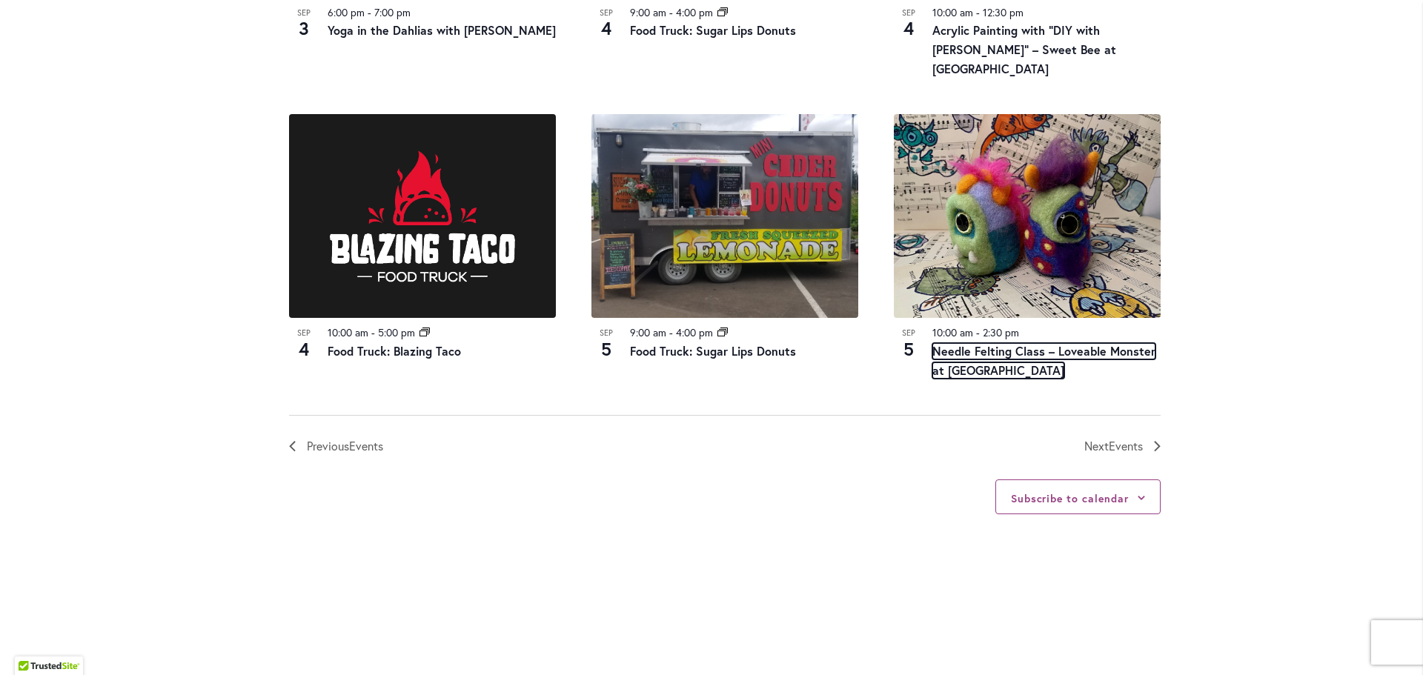
click at [996, 343] on link "Needle Felting Class – Loveable Monster at [GEOGRAPHIC_DATA]" at bounding box center [1043, 361] width 223 height 36
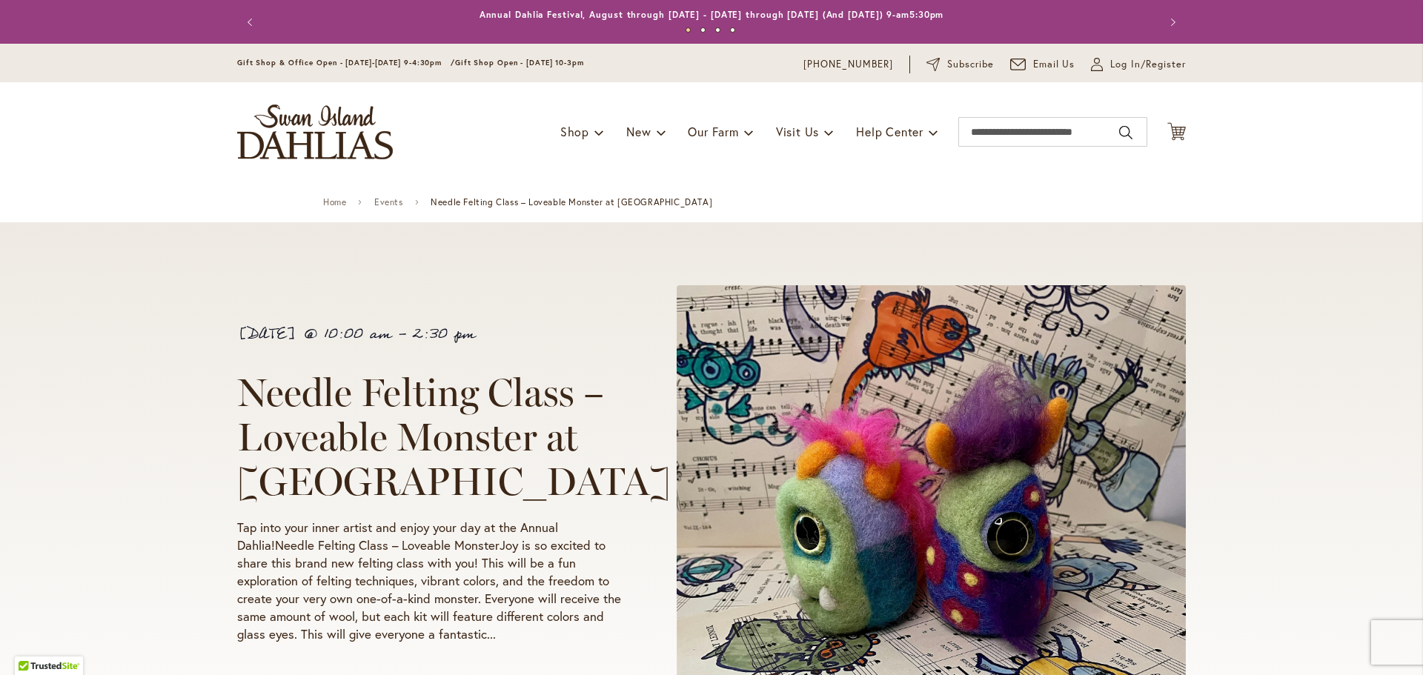
drag, startPoint x: 234, startPoint y: 335, endPoint x: 565, endPoint y: 472, distance: 358.5
click at [565, 472] on div "[DATE] 10:00 am - 2:30 pm Needle Felting Class – Loveable Monster at [GEOGRAPHI…" at bounding box center [429, 520] width 385 height 397
copy div "[DATE] 10:00 am - 2:30 pm Needle Felting Class – Loveable Monster at [GEOGRAPHI…"
click at [119, 445] on div "[DATE] 10:00 am - 2:30 pm Needle Felting Class – Loveable Monster at [GEOGRAPHI…" at bounding box center [711, 526] width 1423 height 609
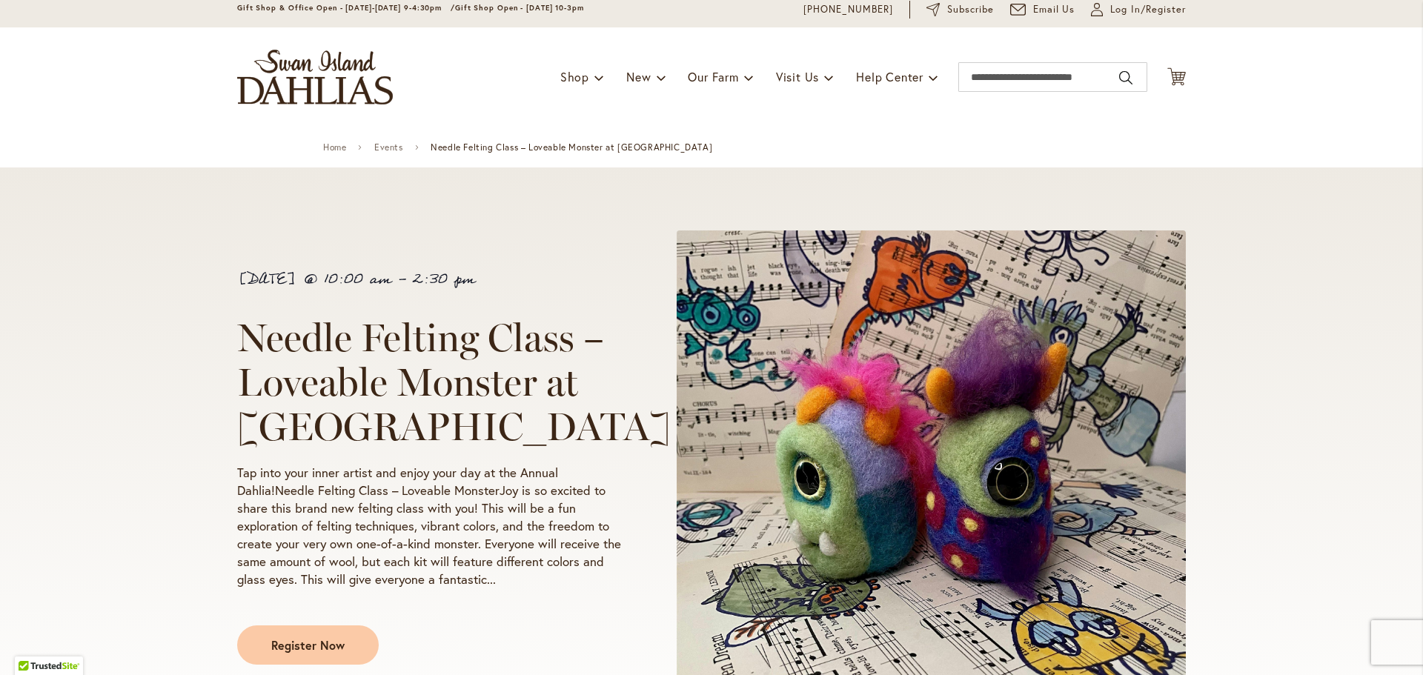
scroll to position [148, 0]
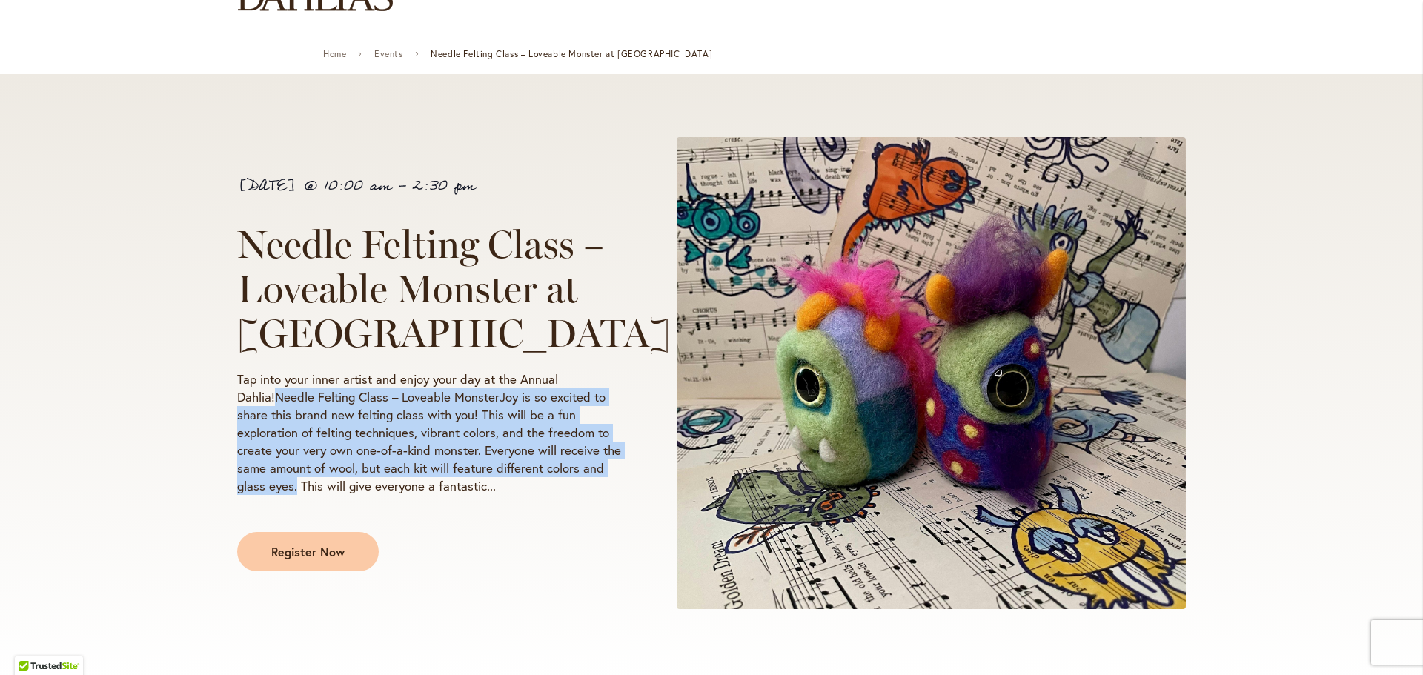
drag, startPoint x: 269, startPoint y: 394, endPoint x: 292, endPoint y: 487, distance: 95.4
click at [292, 487] on p "Tap into your inner artist and enjoy your day at the Annual Dahlia!Needle Felti…" at bounding box center [429, 433] width 385 height 125
copy p "Needle Felting Class – Loveable MonsterJoy is so excited to share this brand ne…"
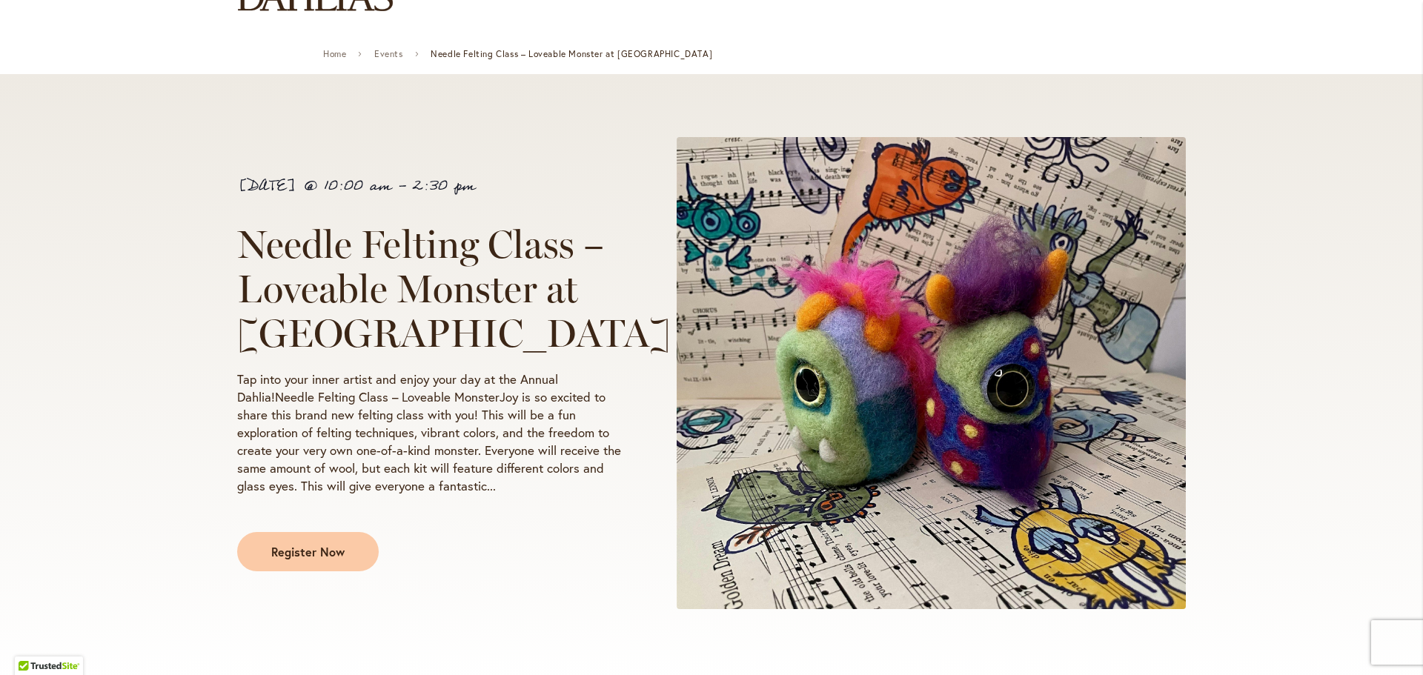
click at [149, 278] on div "September 5 @ 10:00 am - 2:30 pm Needle Felting Class – Loveable Monster at Swa…" at bounding box center [711, 378] width 1423 height 609
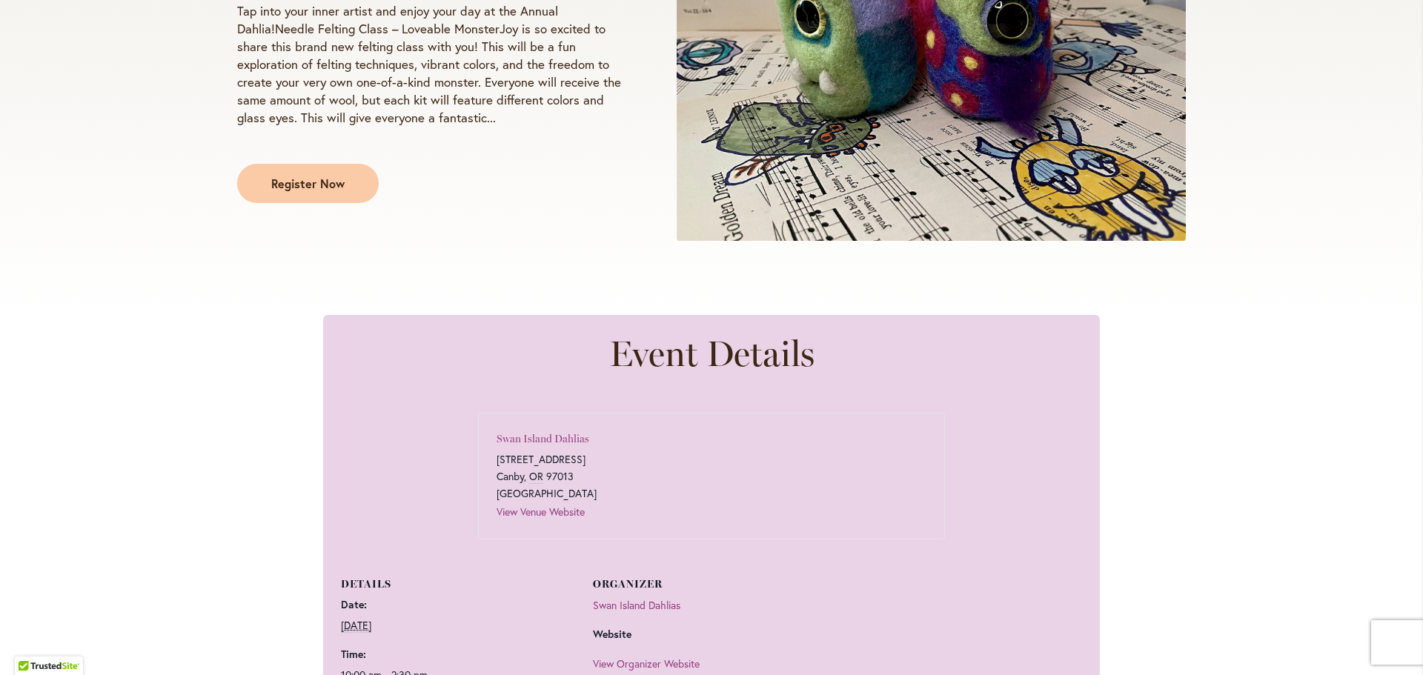
scroll to position [519, 0]
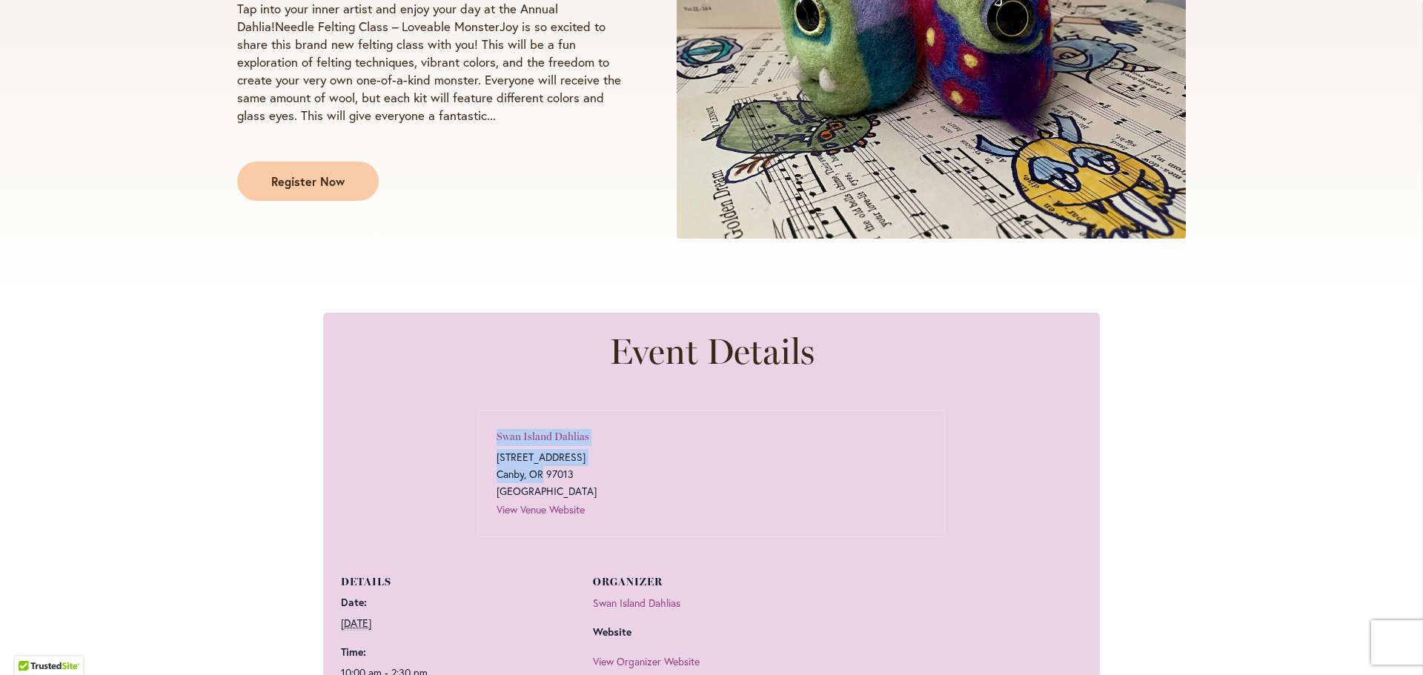
drag, startPoint x: 485, startPoint y: 454, endPoint x: 537, endPoint y: 479, distance: 57.7
click at [537, 479] on div "Swan Island Dahlias 995 Northwest 22nd Avenue Canby , OR 97013 United States Vi…" at bounding box center [711, 474] width 467 height 127
copy div "Swan Island Dahlias 995 Northwest 22nd Avenue Canby , OR"
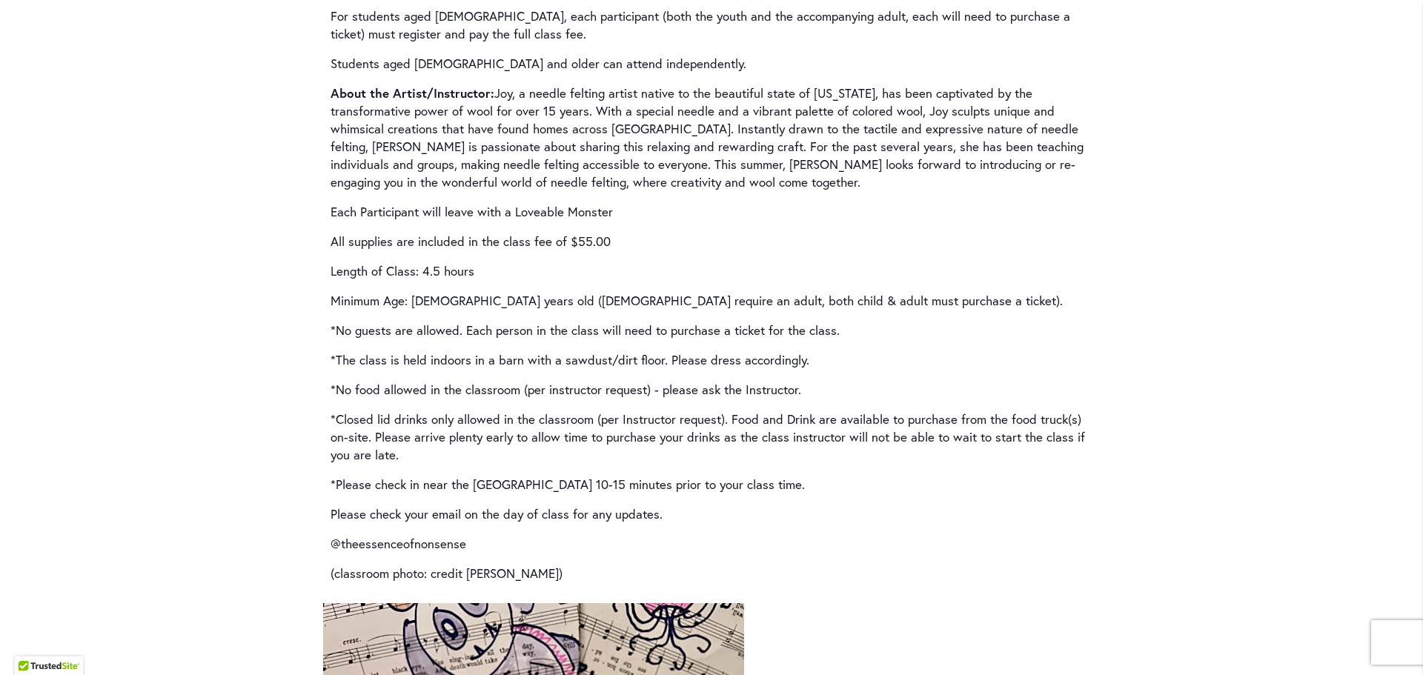
scroll to position [2594, 0]
